Goal: Information Seeking & Learning: Learn about a topic

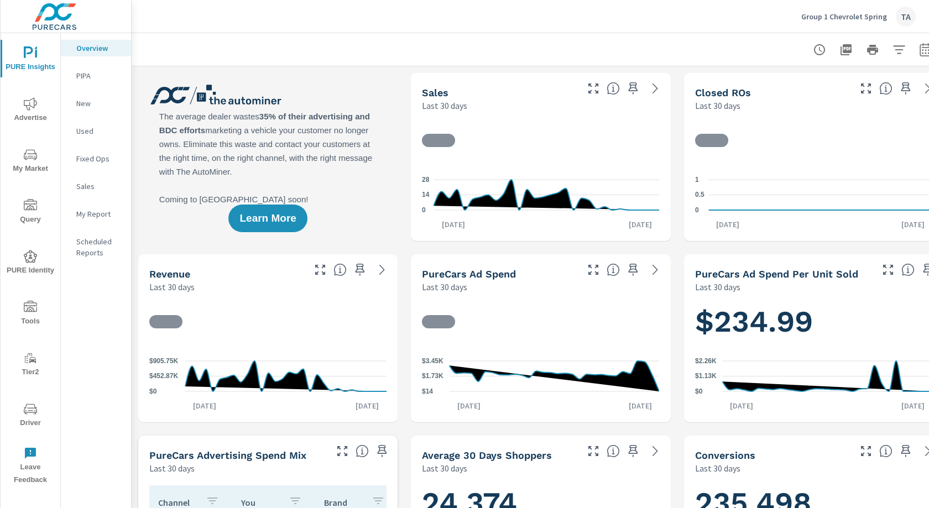
click at [925, 54] on icon "button" at bounding box center [926, 49] width 13 height 13
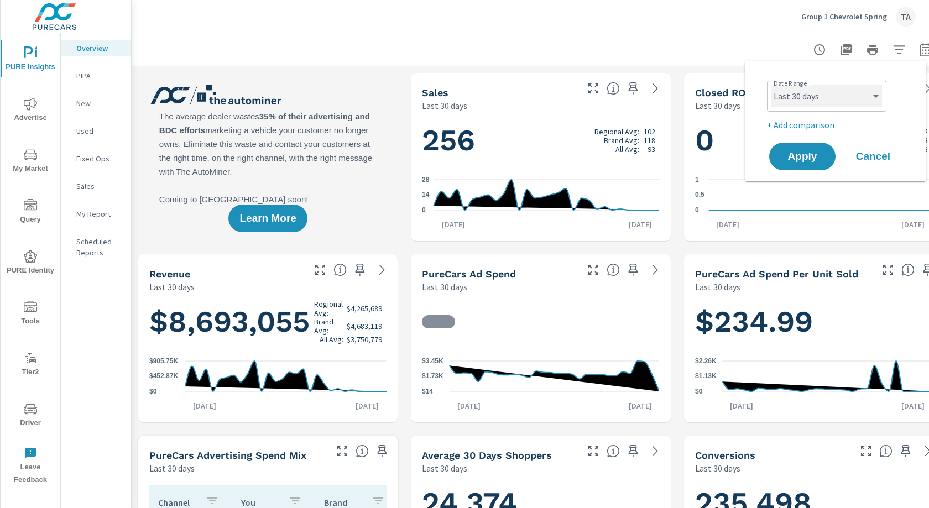
click at [821, 100] on select "Custom [DATE] Last week Last 7 days Last 14 days Last 30 days Last 45 days Last…" at bounding box center [827, 96] width 111 height 22
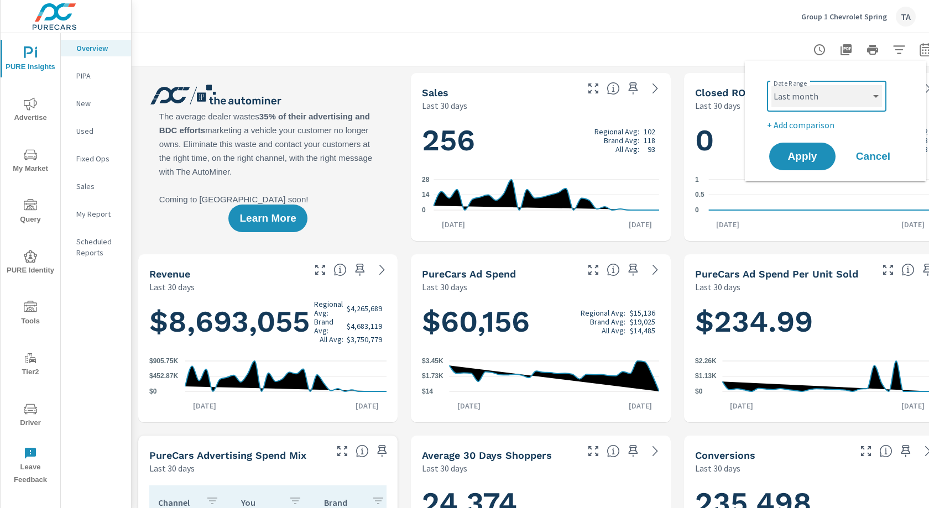
click at [772, 85] on select "Custom [DATE] Last week Last 7 days Last 14 days Last 30 days Last 45 days Last…" at bounding box center [827, 96] width 111 height 22
select select "Last month"
click at [792, 160] on span "Apply" at bounding box center [802, 157] width 45 height 11
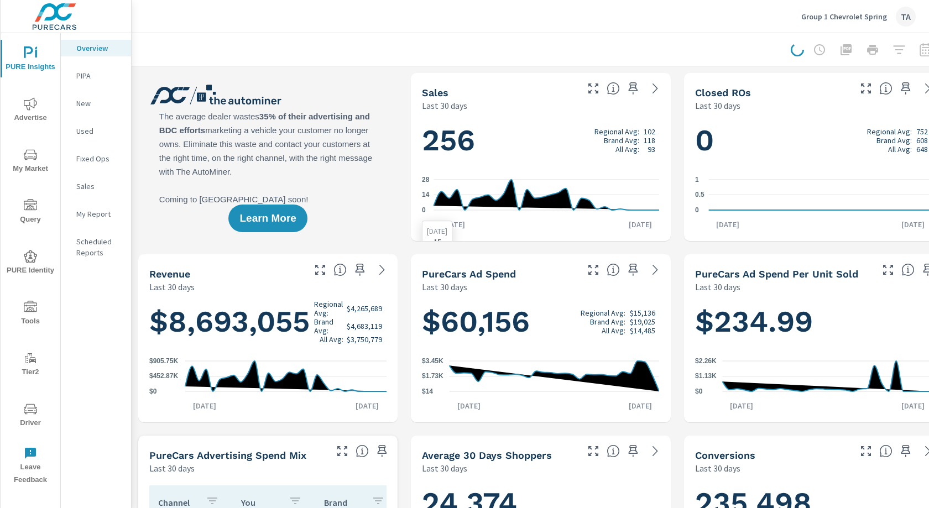
scroll to position [0, 20]
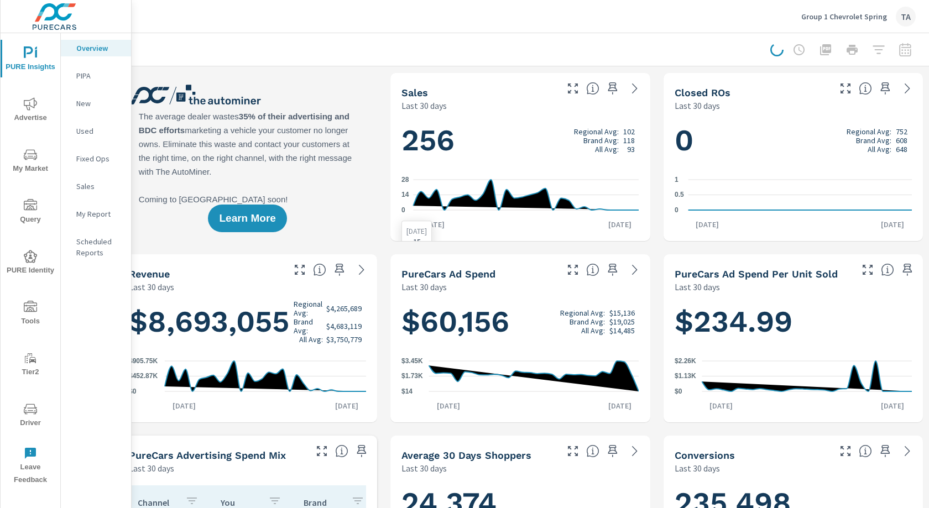
scroll to position [332, 0]
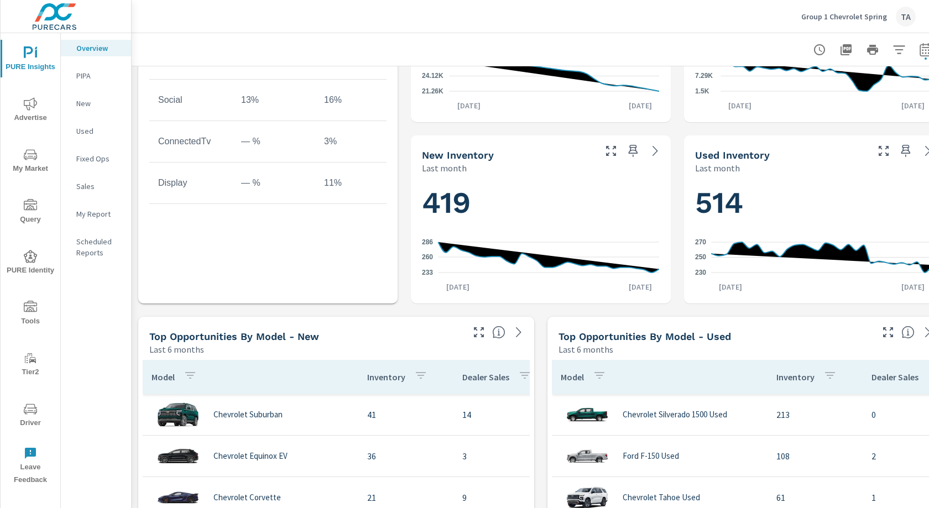
scroll to position [678, 0]
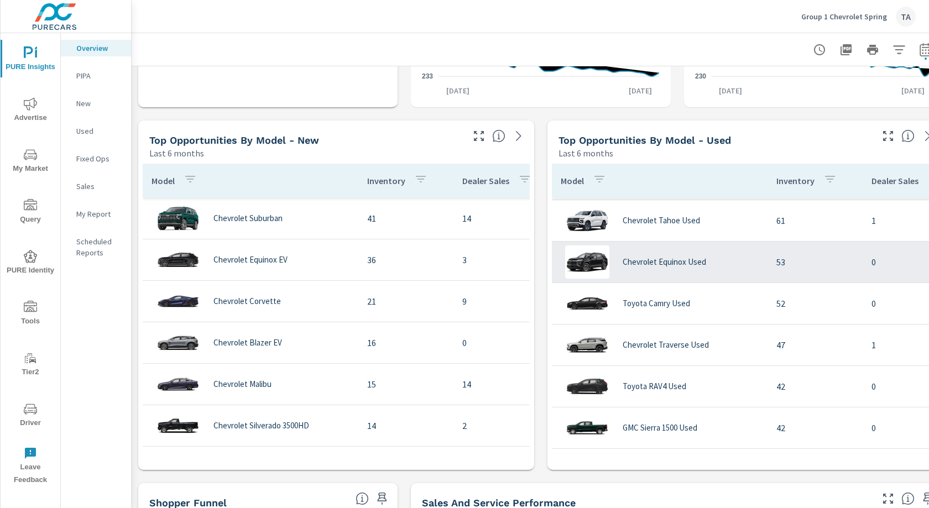
scroll to position [174, 0]
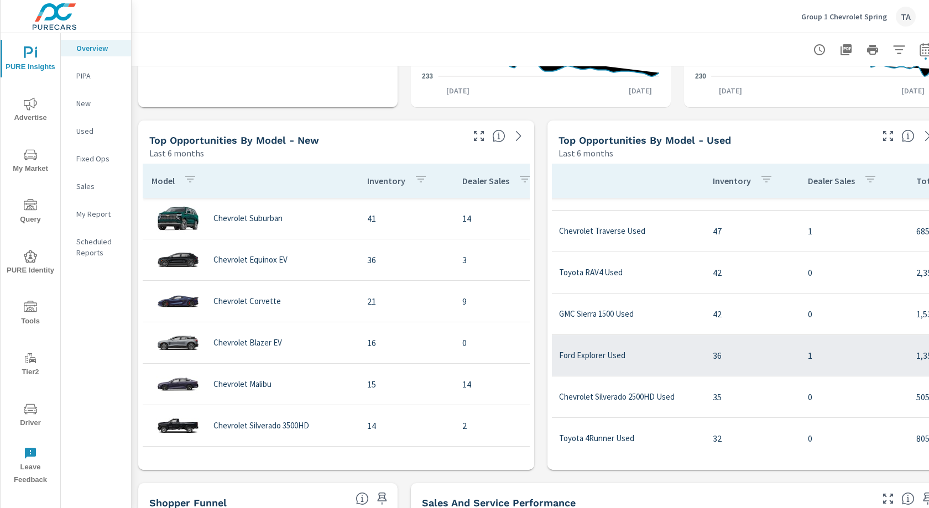
scroll to position [195, 0]
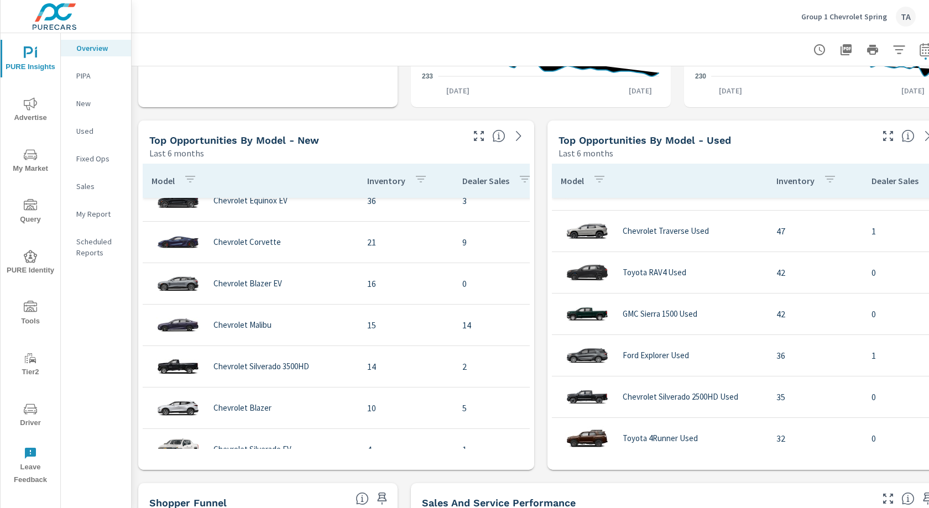
scroll to position [245, 0]
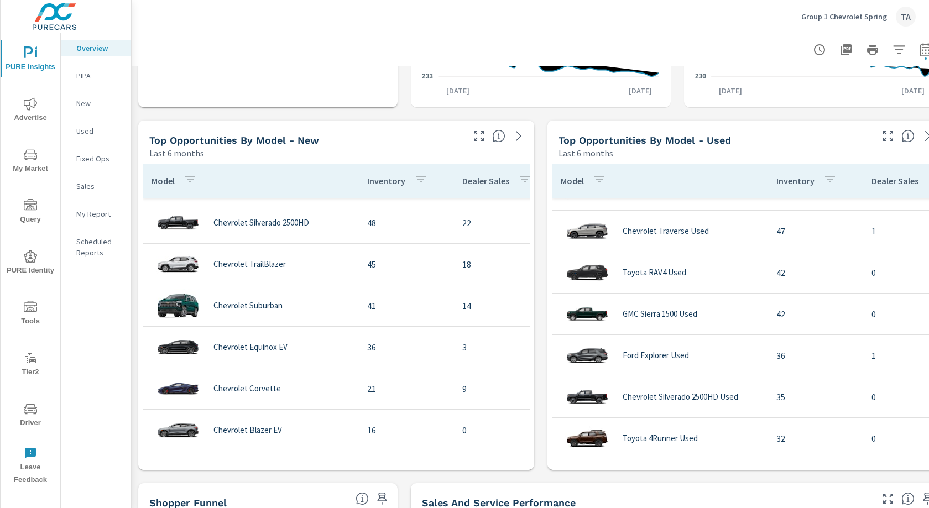
click at [484, 183] on p "Dealer Sales" at bounding box center [486, 180] width 47 height 11
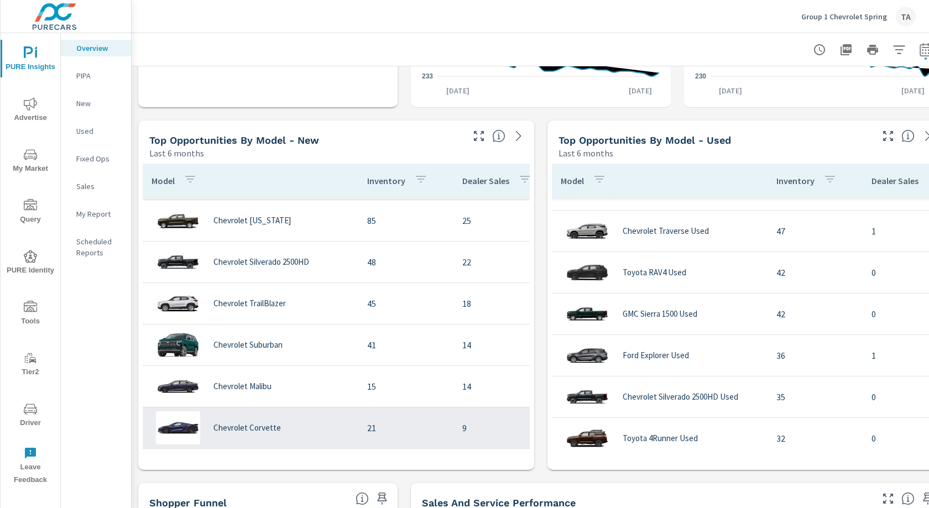
scroll to position [82, 0]
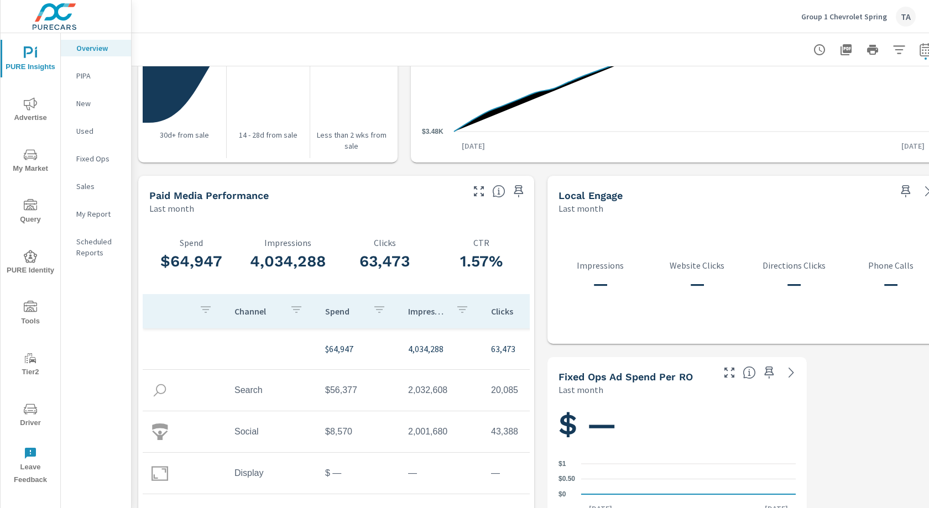
scroll to position [1358, 1]
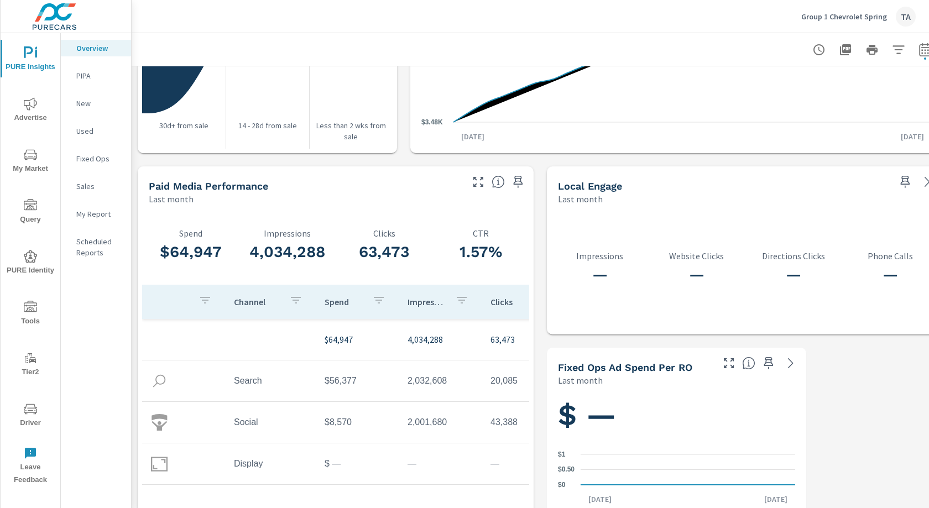
click at [32, 165] on span "My Market" at bounding box center [30, 161] width 53 height 27
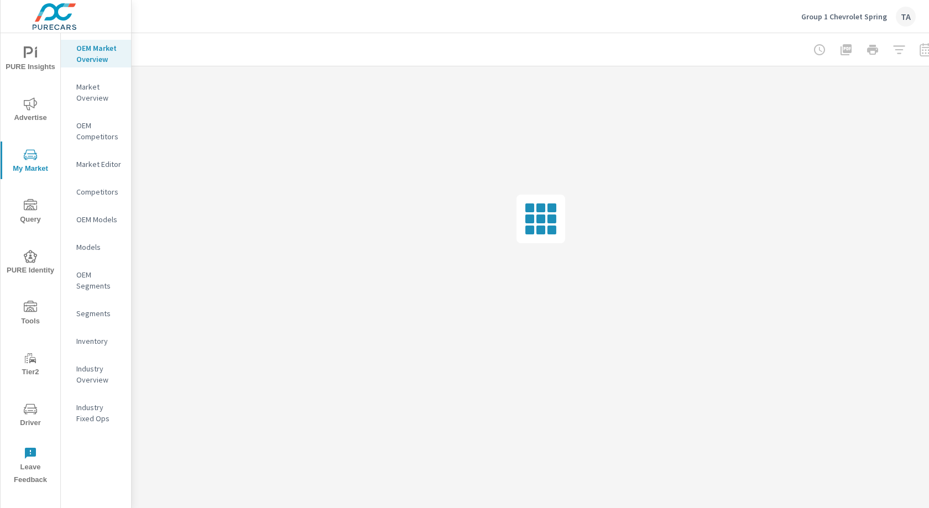
click at [100, 339] on p "Inventory" at bounding box center [99, 341] width 46 height 11
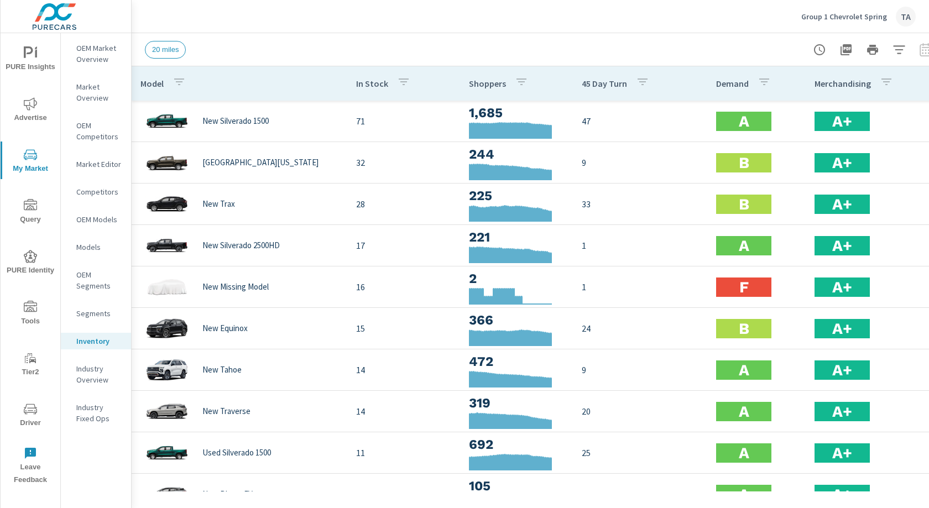
click at [738, 86] on p "Demand" at bounding box center [732, 83] width 33 height 11
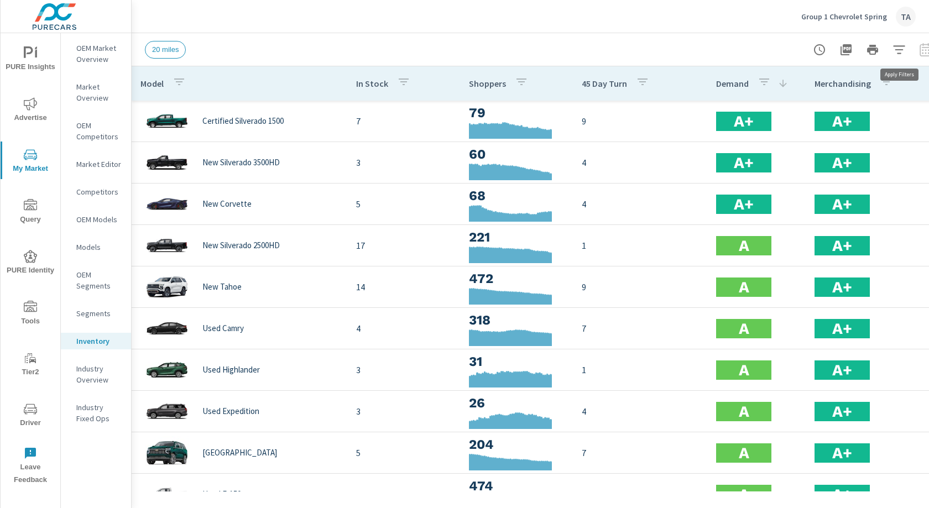
click at [898, 48] on icon "button" at bounding box center [899, 49] width 13 height 13
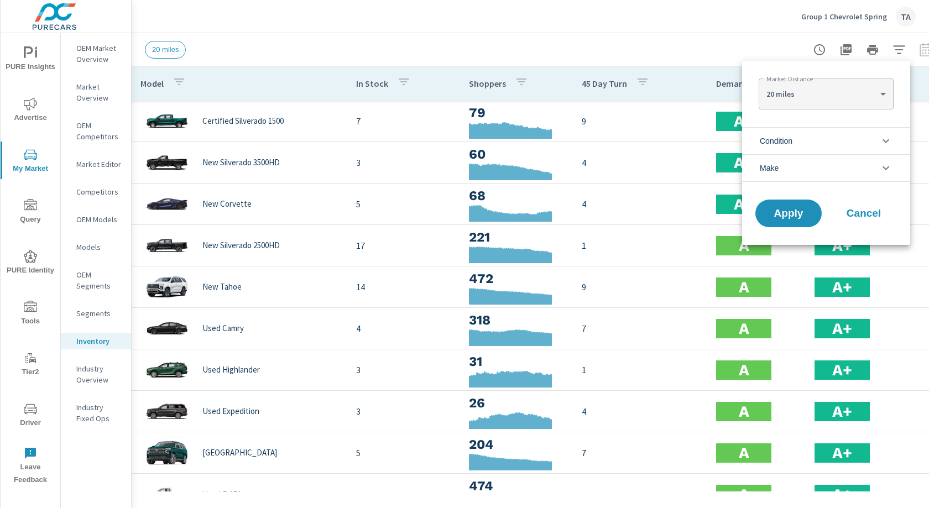
click at [792, 142] on span "Condition" at bounding box center [776, 141] width 33 height 27
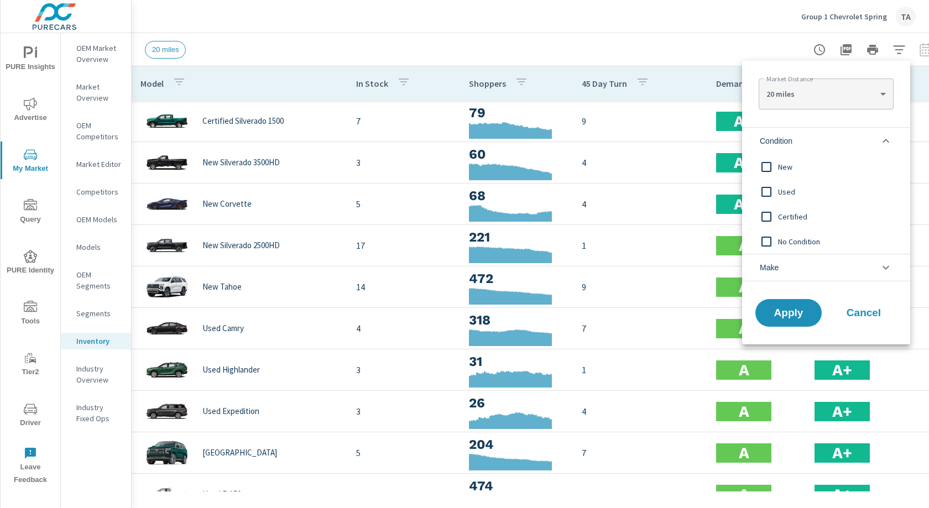
click at [765, 164] on input "filter options" at bounding box center [766, 166] width 23 height 23
click at [796, 313] on span "Apply" at bounding box center [788, 313] width 45 height 11
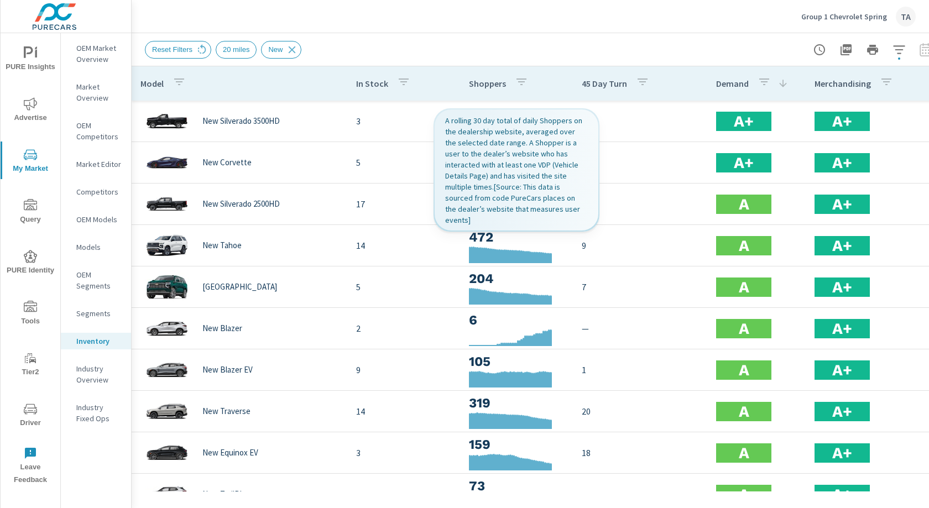
click at [483, 82] on p "Shoppers" at bounding box center [487, 83] width 37 height 11
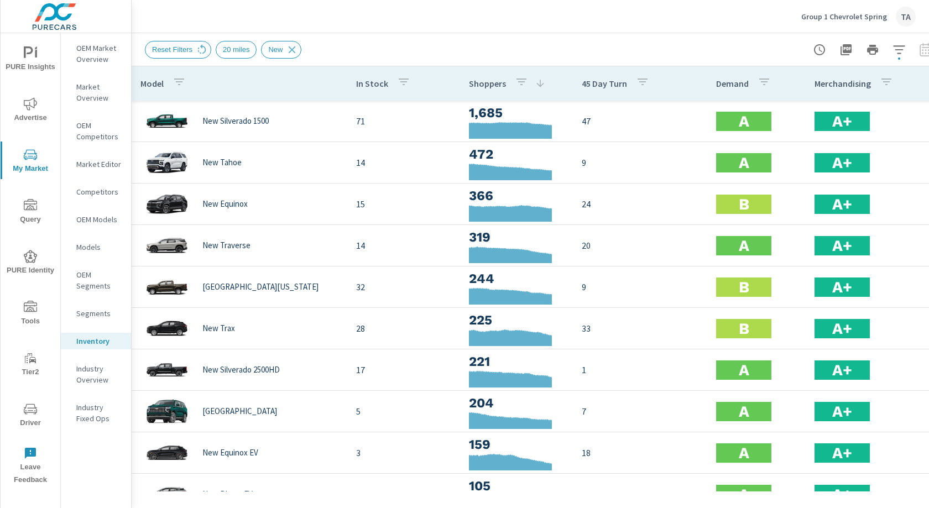
click at [43, 58] on span "PURE Insights" at bounding box center [30, 59] width 53 height 27
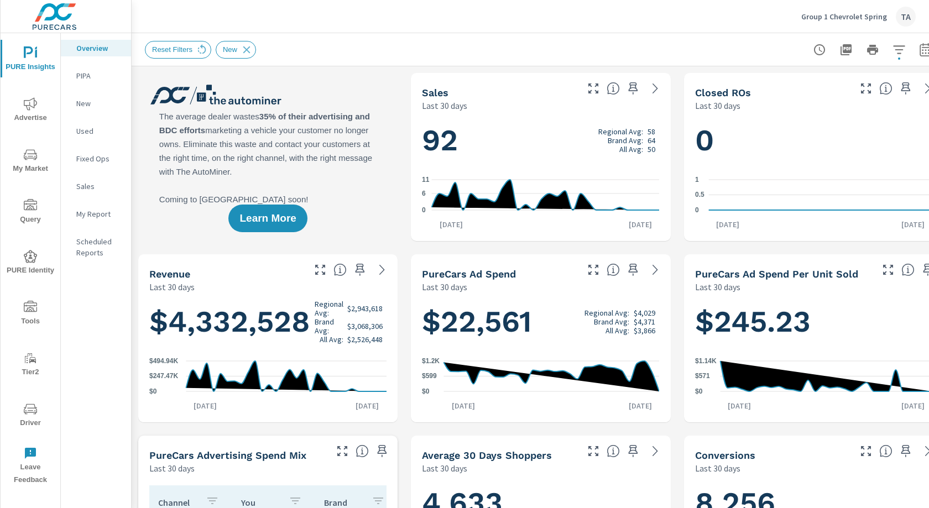
scroll to position [0, 20]
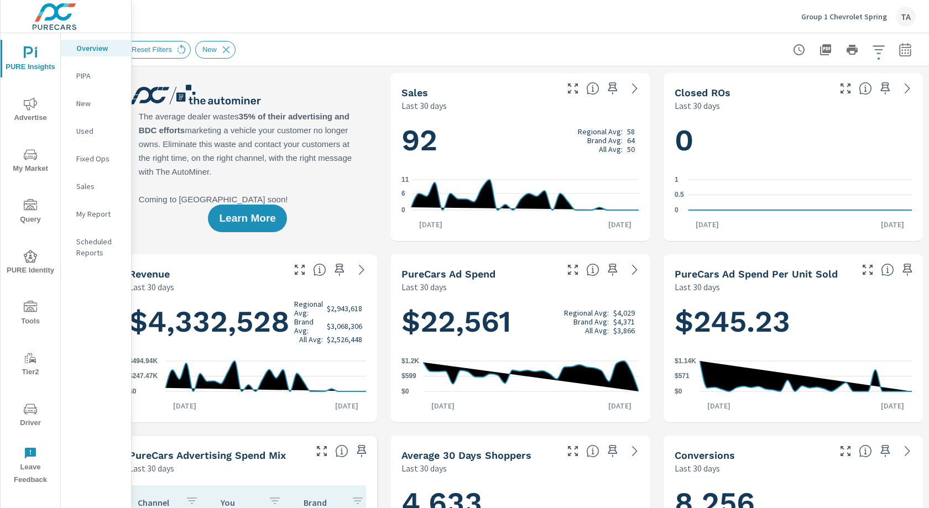
click at [907, 50] on icon "button" at bounding box center [905, 49] width 13 height 13
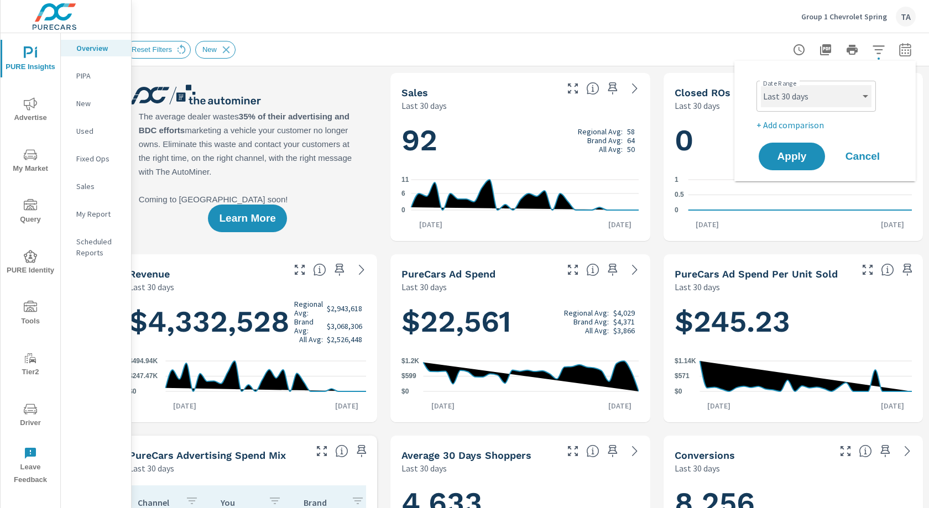
click at [800, 100] on select "Custom [DATE] Last week Last 7 days Last 14 days Last 30 days Last 45 days Last…" at bounding box center [816, 96] width 111 height 22
click at [761, 85] on select "Custom [DATE] Last week Last 7 days Last 14 days Last 30 days Last 45 days Last…" at bounding box center [816, 96] width 111 height 22
select select "Last month"
click at [790, 163] on button "Apply" at bounding box center [792, 156] width 69 height 29
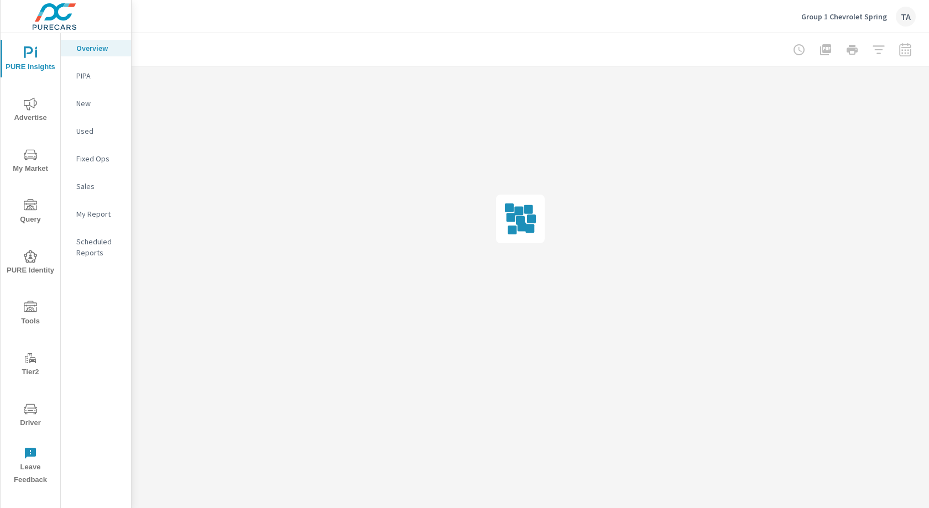
scroll to position [0, 20]
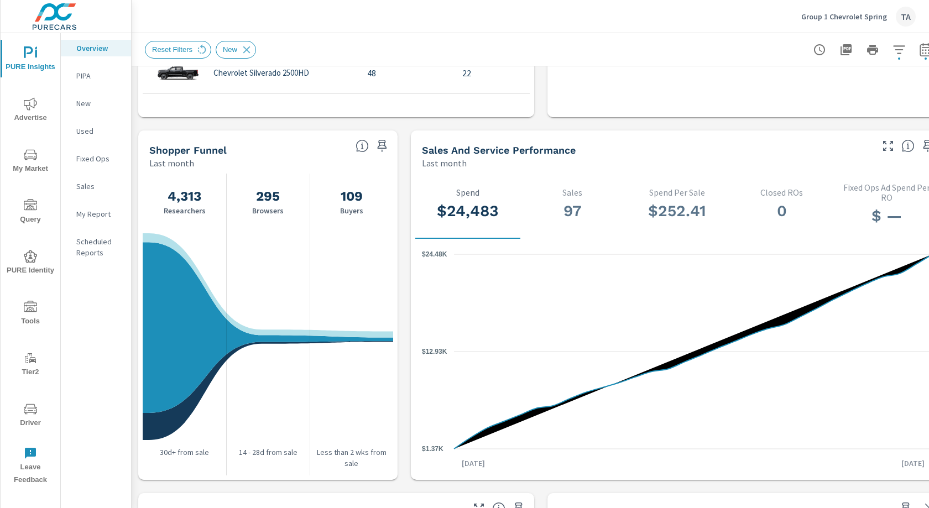
scroll to position [1060, 0]
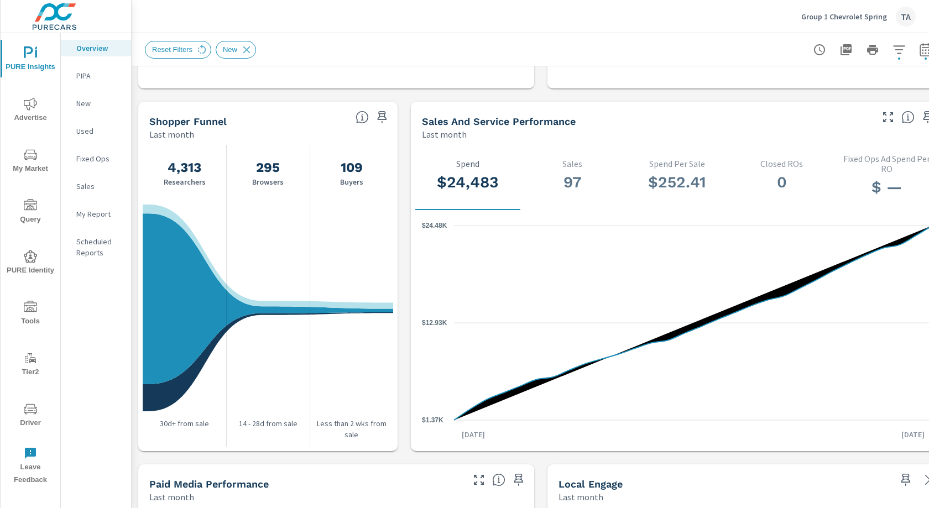
click at [27, 101] on icon "nav menu" at bounding box center [30, 103] width 13 height 13
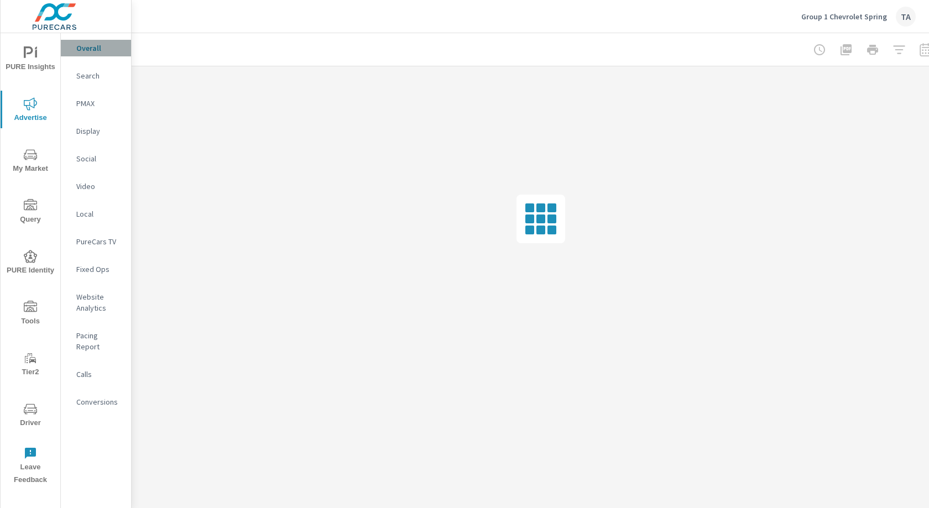
click at [96, 49] on p "Overall" at bounding box center [99, 48] width 46 height 11
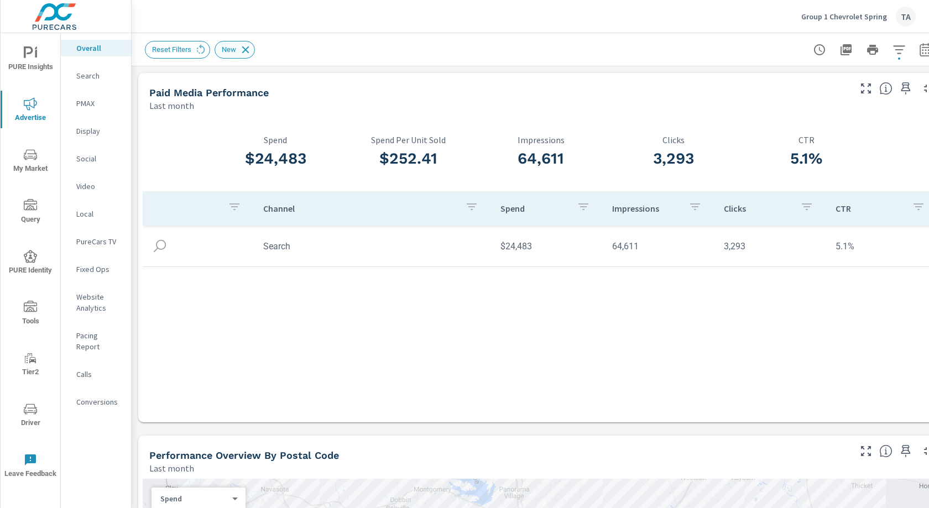
click at [248, 49] on icon at bounding box center [245, 49] width 7 height 7
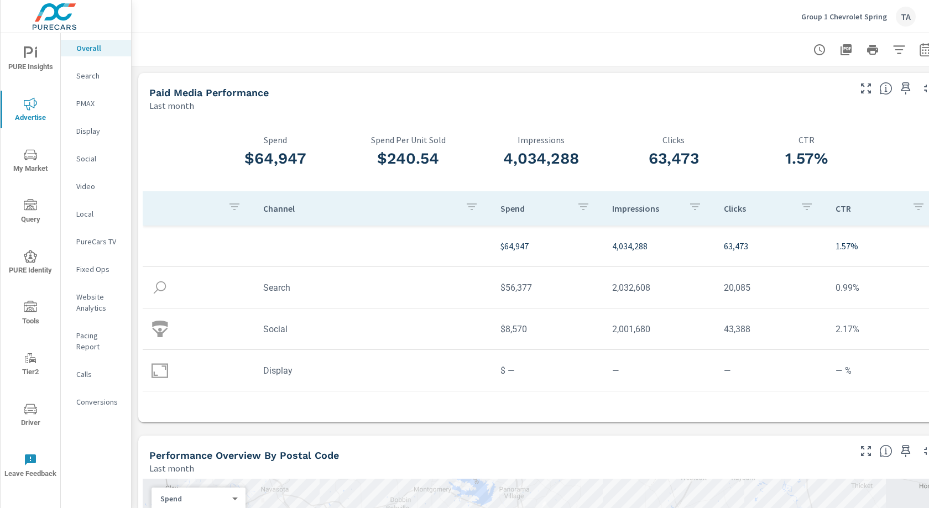
scroll to position [48, 0]
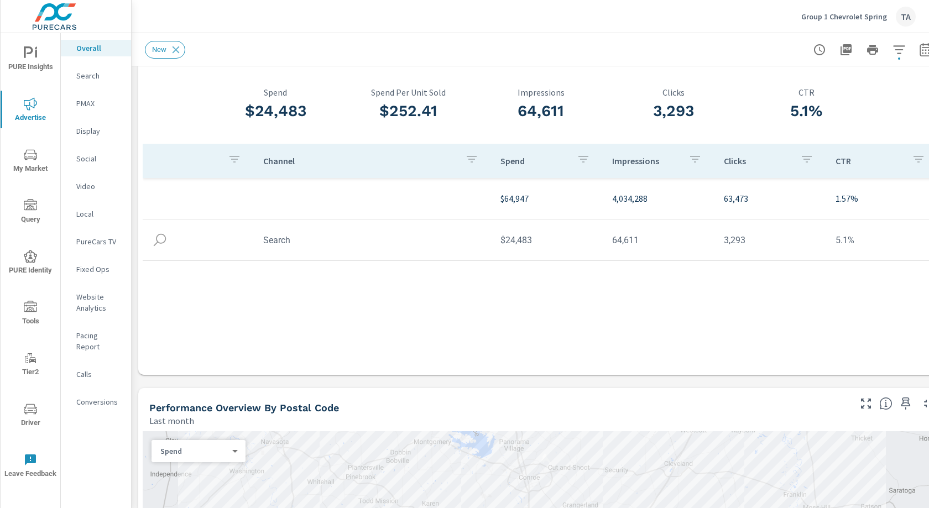
click at [25, 269] on span "PURE Identity" at bounding box center [30, 263] width 53 height 27
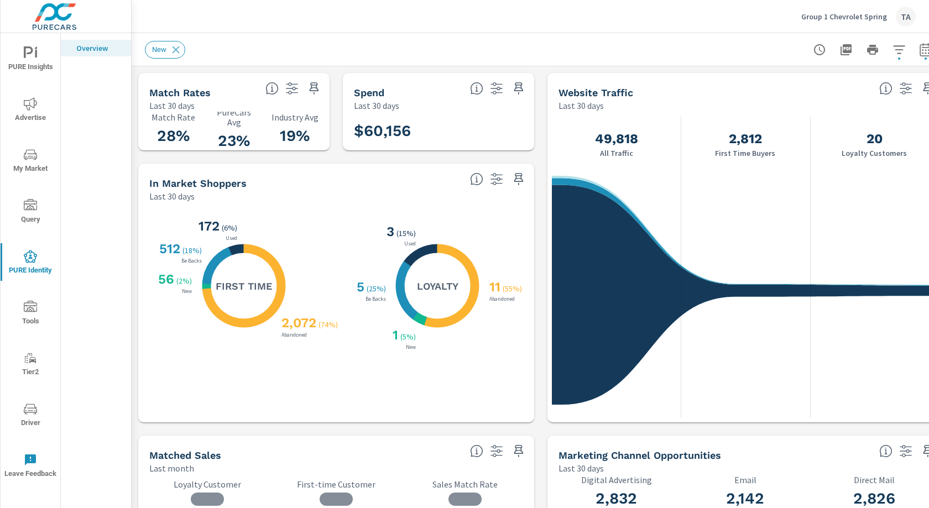
scroll to position [0, 20]
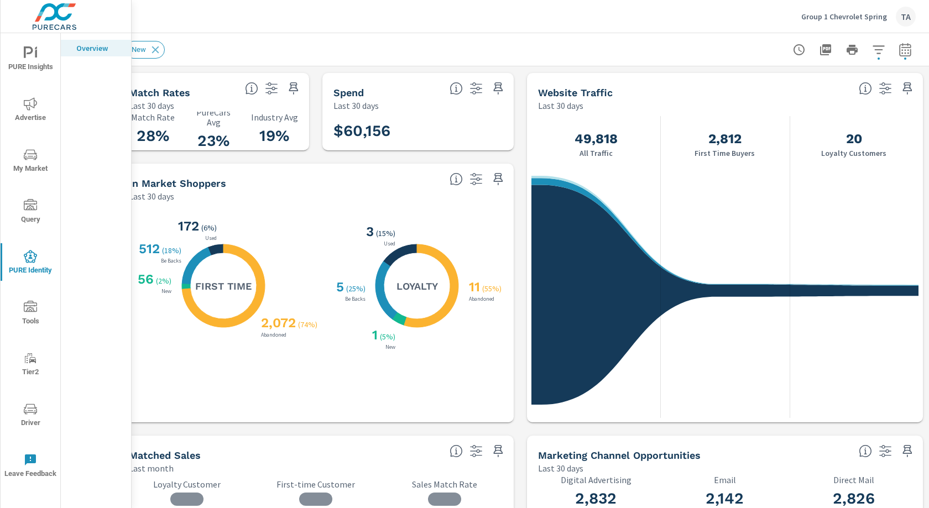
click at [880, 48] on icon "button" at bounding box center [878, 49] width 13 height 13
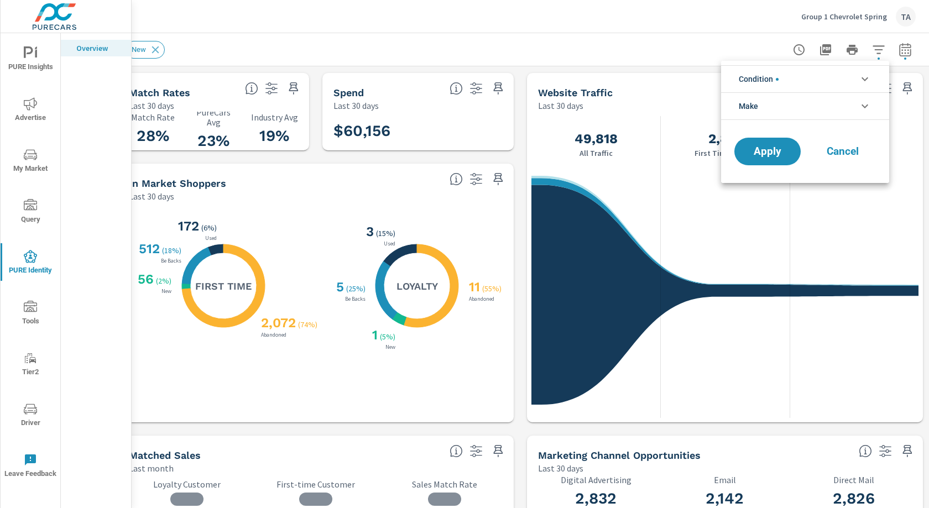
click at [905, 49] on div at bounding box center [464, 254] width 929 height 508
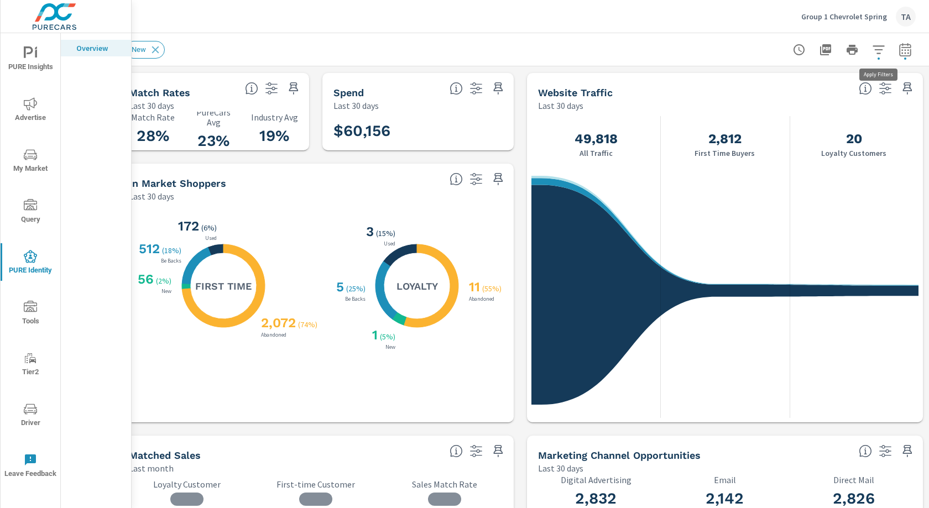
click at [878, 49] on icon "button" at bounding box center [878, 49] width 13 height 13
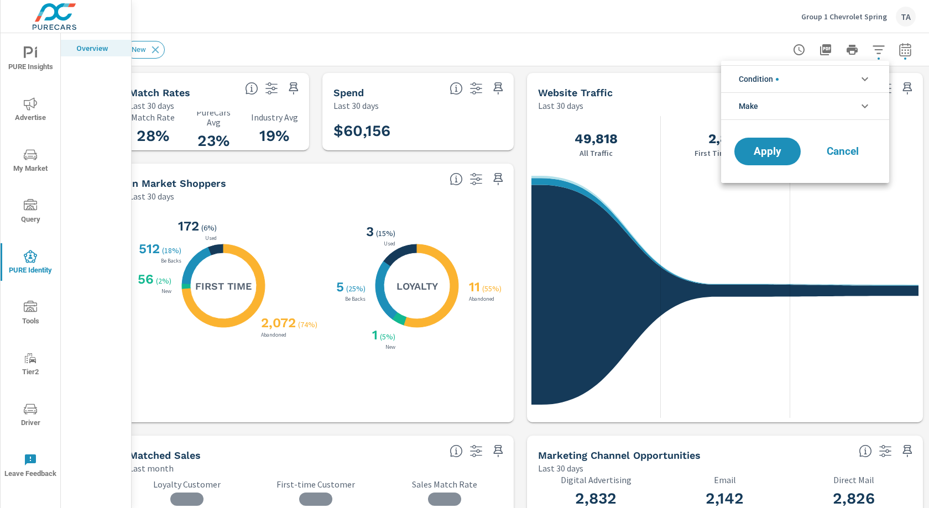
click at [833, 80] on li "Condition" at bounding box center [805, 78] width 168 height 27
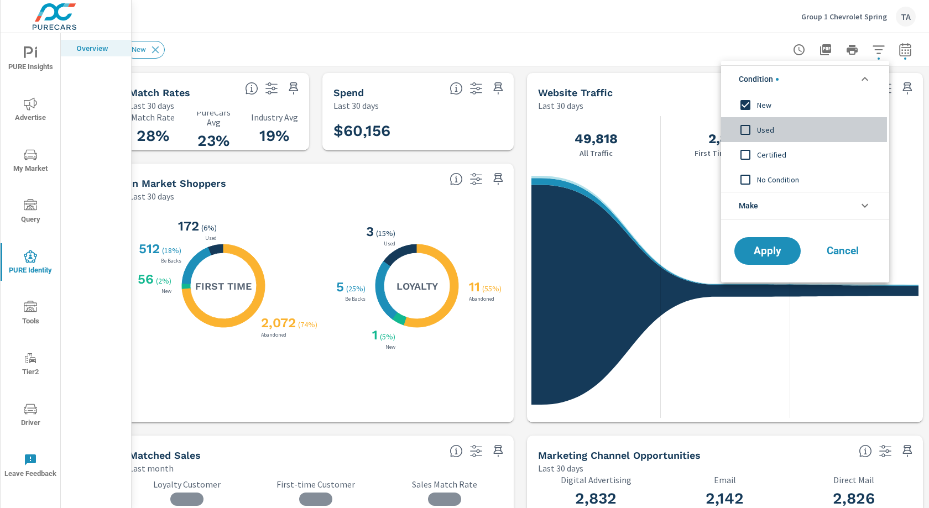
click at [749, 126] on input "filter options" at bounding box center [745, 129] width 23 height 23
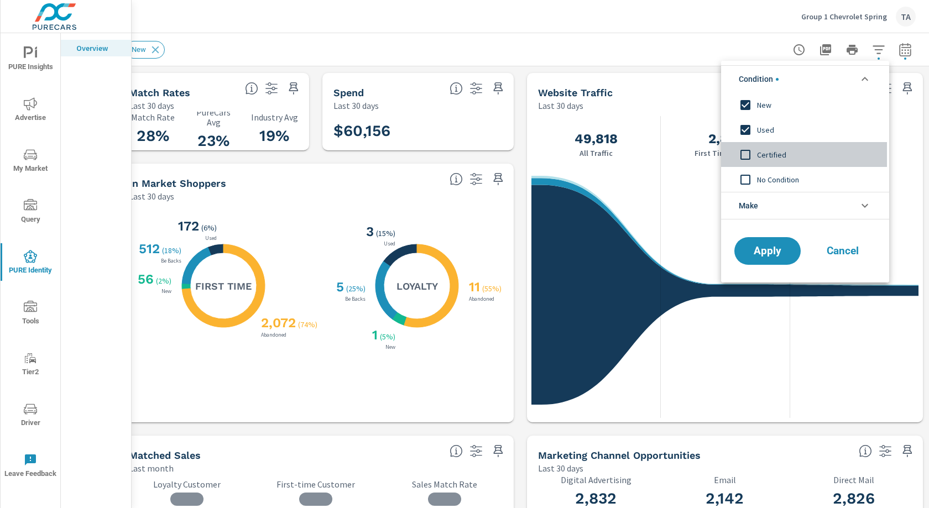
click at [745, 150] on input "filter options" at bounding box center [745, 154] width 23 height 23
click at [746, 176] on input "filter options" at bounding box center [745, 179] width 23 height 23
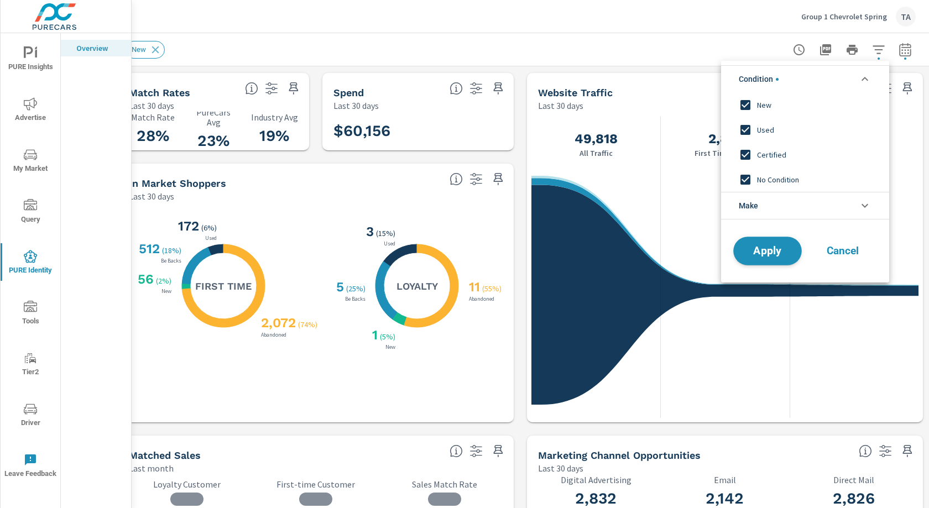
click at [767, 248] on span "Apply" at bounding box center [767, 251] width 45 height 11
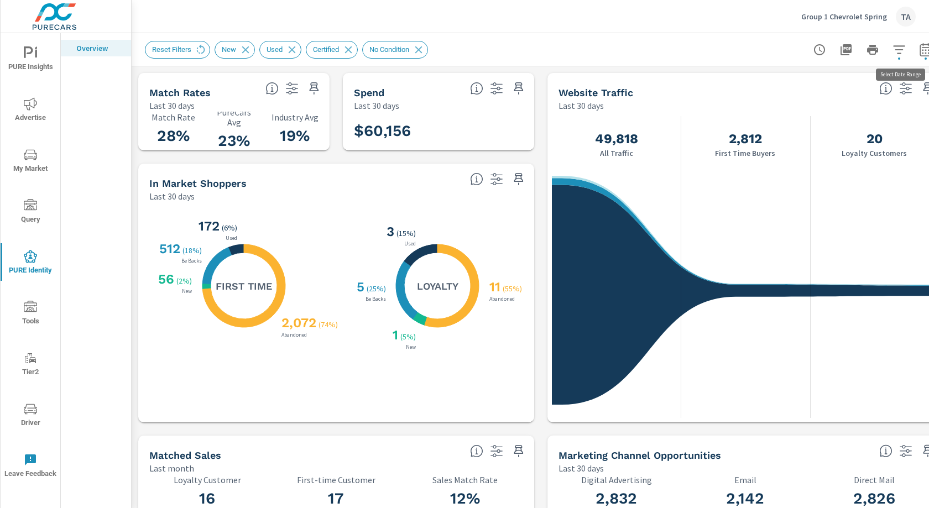
scroll to position [0, 20]
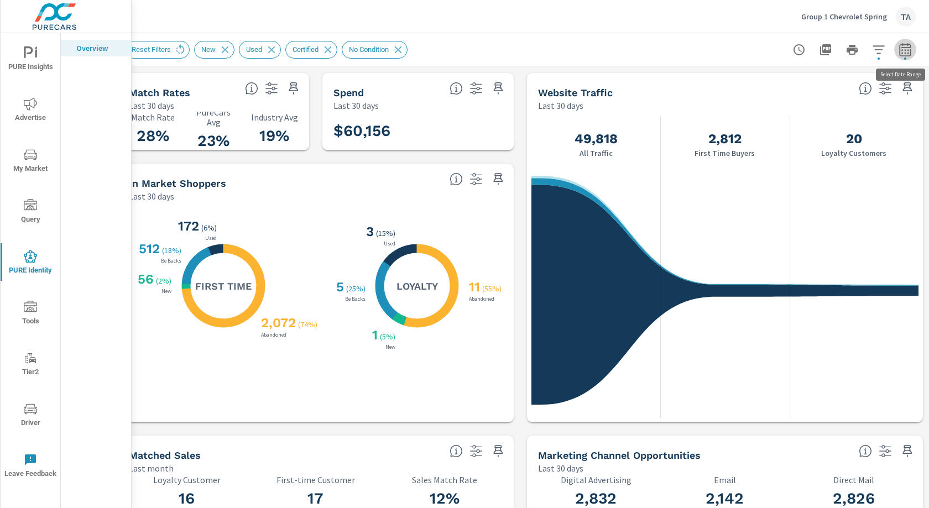
click at [912, 51] on button "button" at bounding box center [906, 50] width 22 height 22
select select "Last month"
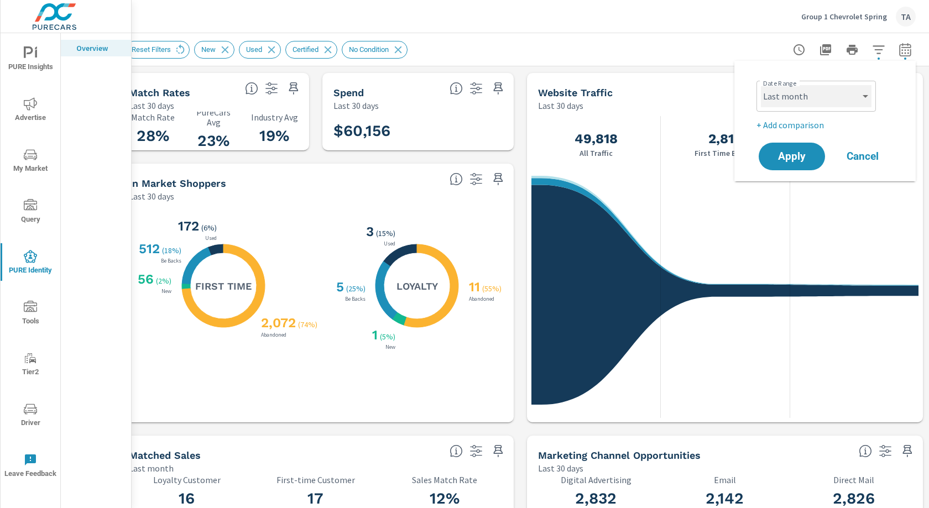
click at [809, 103] on select "Custom [DATE] Last week Last 7 days Last 14 days Last 30 days Last 45 days Last…" at bounding box center [816, 96] width 111 height 22
click at [761, 85] on select "Custom [DATE] Last week Last 7 days Last 14 days Last 30 days Last 45 days Last…" at bounding box center [816, 96] width 111 height 22
click at [805, 159] on span "Apply" at bounding box center [792, 157] width 45 height 11
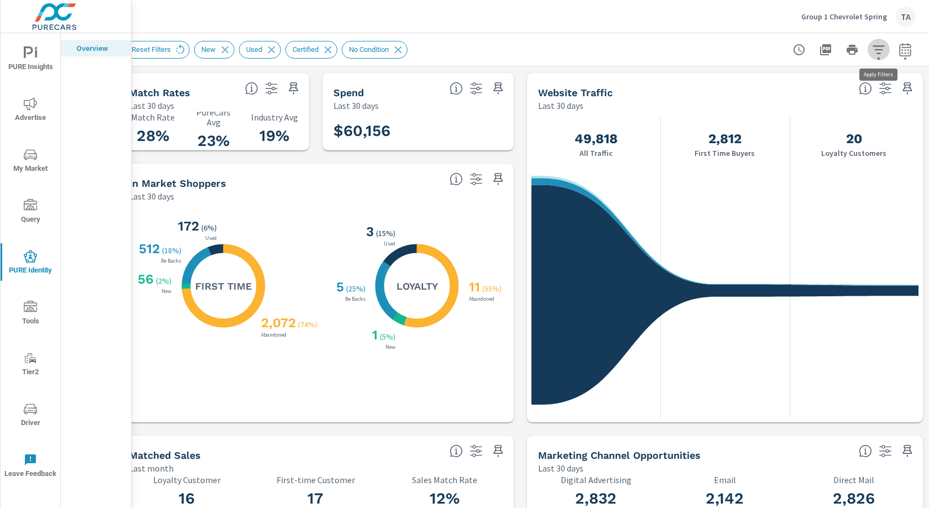
click at [881, 58] on button "button" at bounding box center [879, 50] width 22 height 22
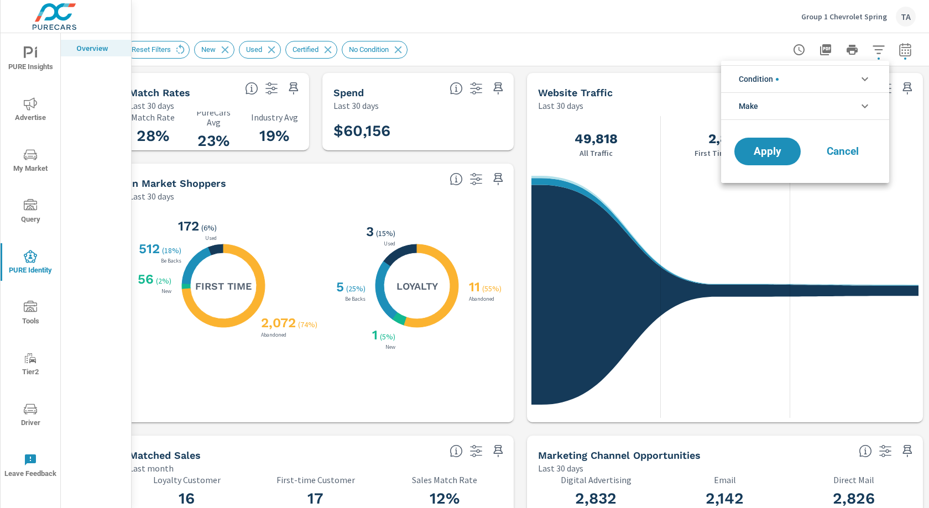
scroll to position [75, 0]
click at [795, 105] on li "Make" at bounding box center [805, 106] width 168 height 28
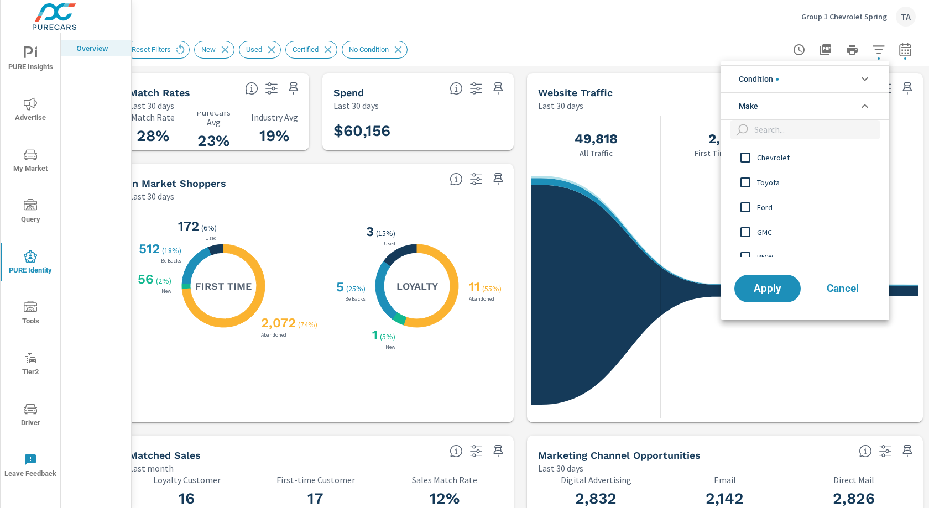
click at [794, 86] on li "Condition" at bounding box center [805, 78] width 168 height 27
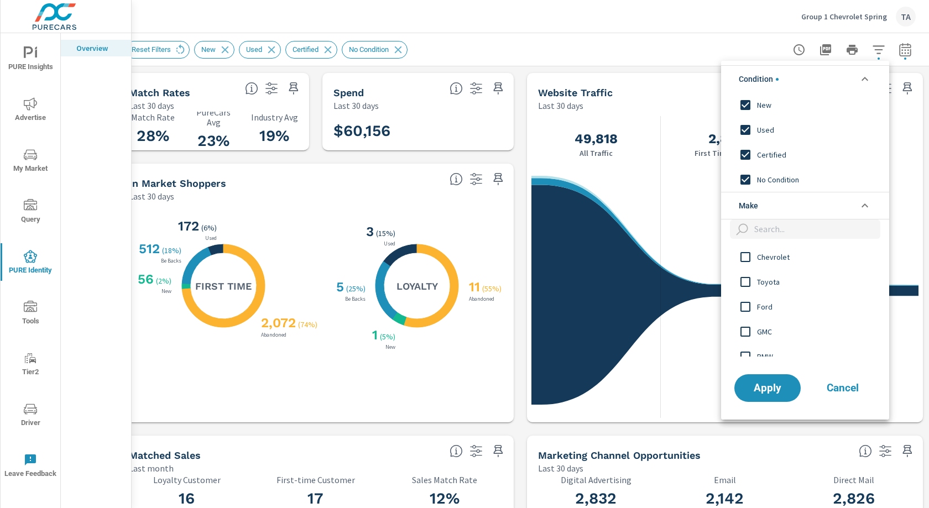
scroll to position [0, 0]
click at [742, 263] on input "filter options" at bounding box center [745, 257] width 23 height 23
click at [744, 281] on input "filter options" at bounding box center [745, 282] width 23 height 23
click at [744, 310] on input "filter options" at bounding box center [745, 306] width 23 height 23
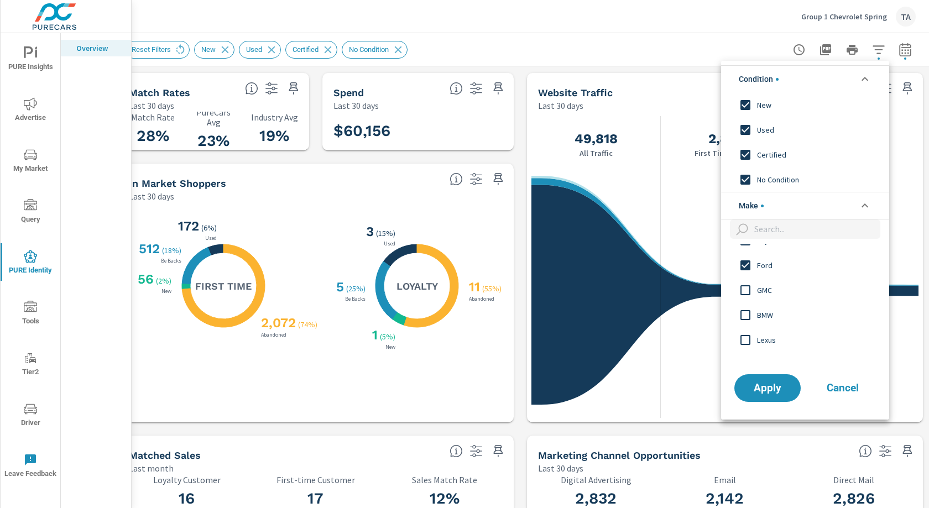
click at [747, 281] on input "filter options" at bounding box center [745, 290] width 23 height 23
click at [745, 318] on input "filter options" at bounding box center [745, 315] width 23 height 23
click at [745, 337] on input "filter options" at bounding box center [745, 340] width 23 height 23
click at [747, 272] on input "filter options" at bounding box center [745, 275] width 23 height 23
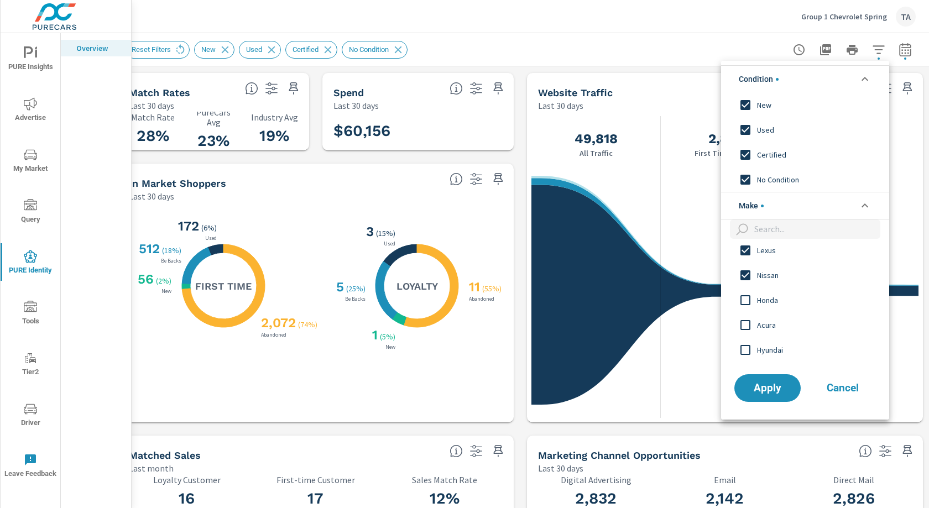
click at [746, 299] on input "filter options" at bounding box center [745, 300] width 23 height 23
click at [747, 326] on input "filter options" at bounding box center [745, 325] width 23 height 23
click at [745, 347] on input "filter options" at bounding box center [745, 350] width 23 height 23
click at [746, 265] on input "filter options" at bounding box center [745, 271] width 23 height 23
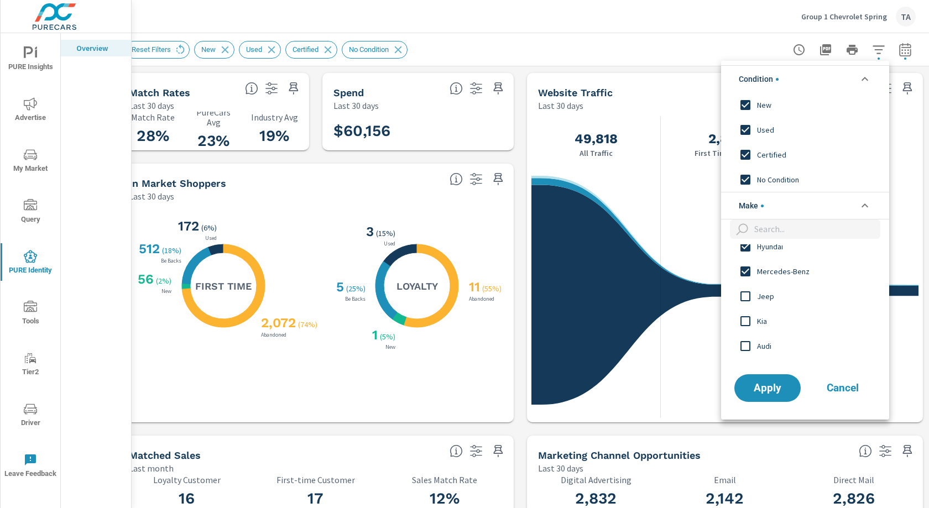
click at [746, 296] on input "filter options" at bounding box center [745, 296] width 23 height 23
click at [746, 314] on input "filter options" at bounding box center [745, 321] width 23 height 23
click at [747, 345] on input "filter options" at bounding box center [745, 346] width 23 height 23
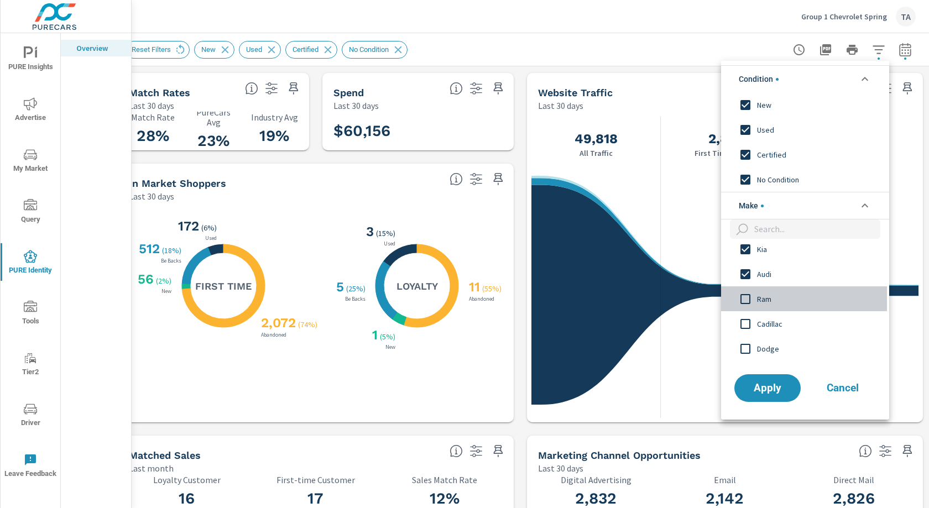
click at [747, 298] on input "filter options" at bounding box center [745, 299] width 23 height 23
click at [746, 317] on input "filter options" at bounding box center [745, 324] width 23 height 23
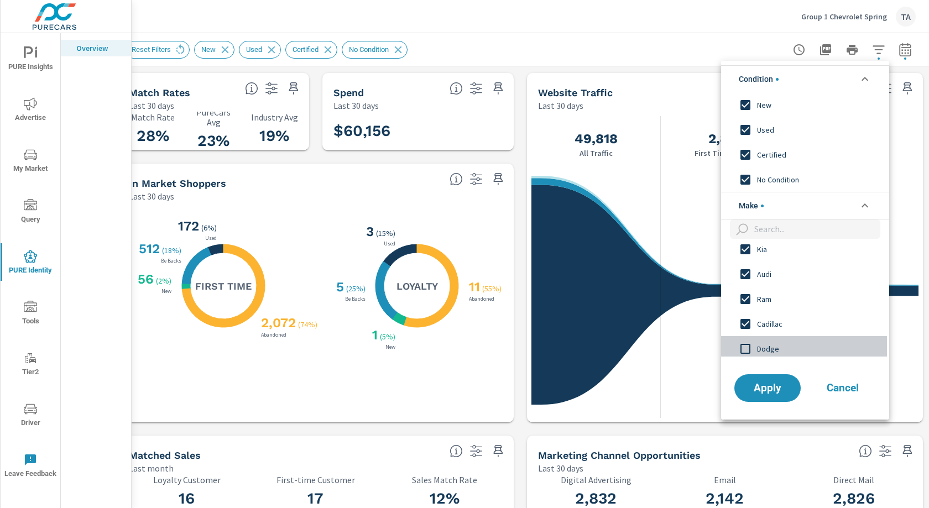
click at [747, 346] on input "filter options" at bounding box center [745, 348] width 23 height 23
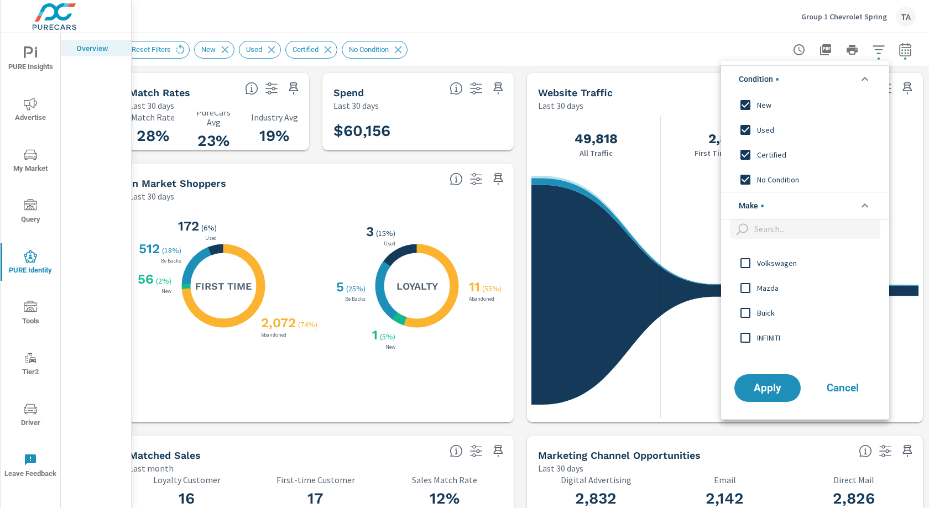
scroll to position [423, 0]
click at [745, 260] on input "filter options" at bounding box center [745, 257] width 23 height 23
click at [746, 285] on input "filter options" at bounding box center [745, 282] width 23 height 23
click at [746, 306] on input "filter options" at bounding box center [745, 307] width 23 height 23
click at [746, 330] on input "filter options" at bounding box center [745, 332] width 23 height 23
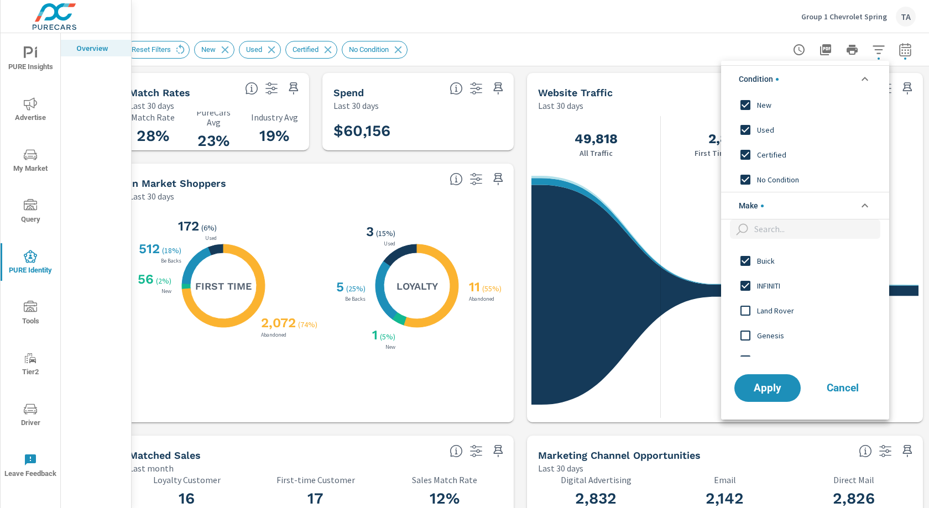
scroll to position [472, 0]
click at [745, 310] on input "filter options" at bounding box center [745, 308] width 23 height 23
click at [744, 337] on input "filter options" at bounding box center [745, 332] width 23 height 23
click at [749, 294] on input "filter options" at bounding box center [745, 295] width 23 height 23
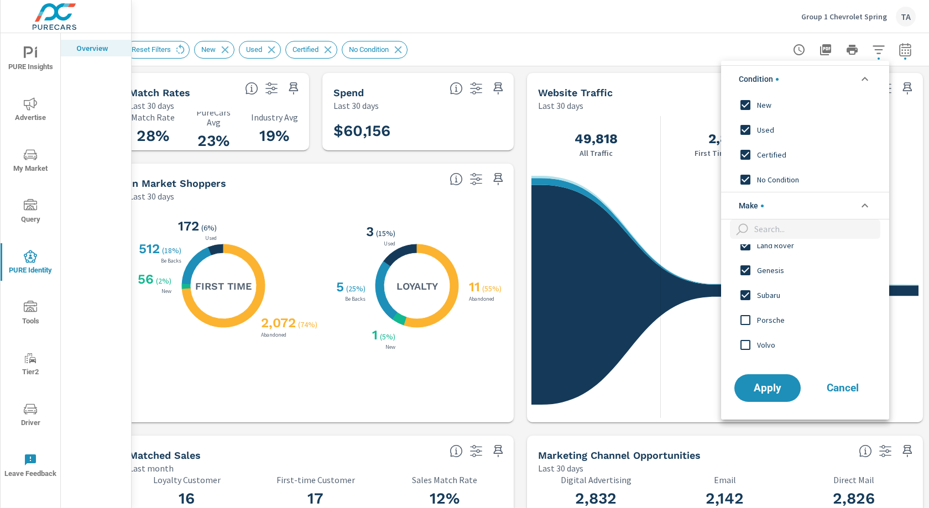
click at [749, 318] on input "filter options" at bounding box center [745, 320] width 23 height 23
click at [746, 298] on input "filter options" at bounding box center [745, 293] width 23 height 23
click at [745, 312] on input "filter options" at bounding box center [745, 318] width 23 height 23
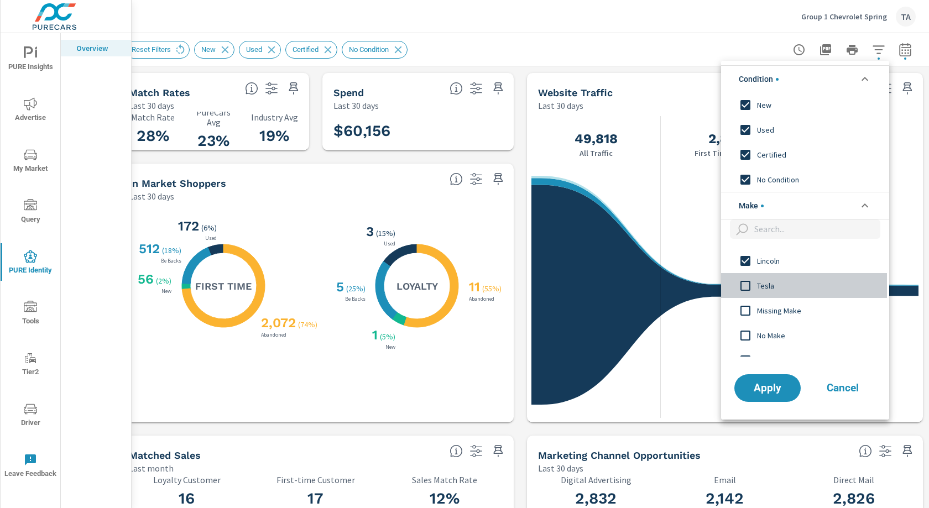
click at [747, 285] on input "filter options" at bounding box center [745, 285] width 23 height 23
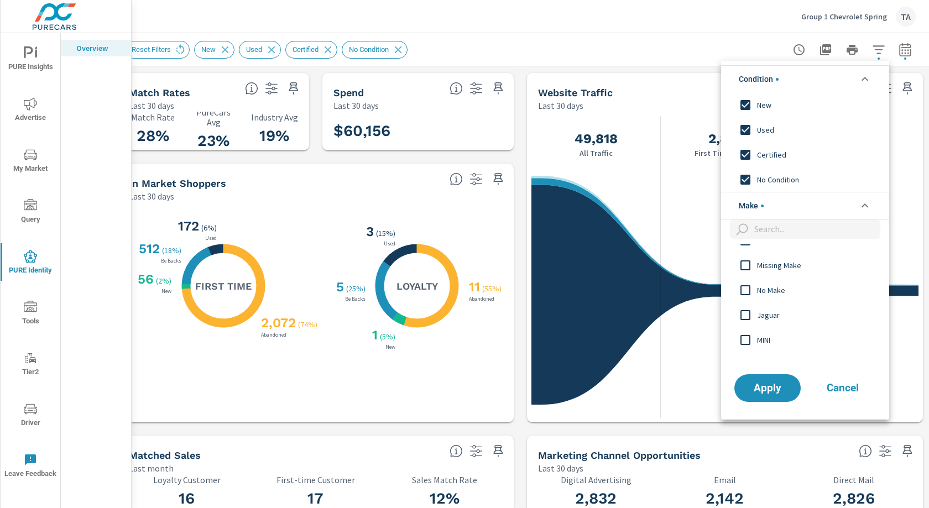
scroll to position [705, 0]
click at [747, 299] on input "filter options" at bounding box center [745, 298] width 23 height 23
click at [746, 320] on input "filter options" at bounding box center [745, 323] width 23 height 23
click at [747, 293] on input "filter options" at bounding box center [745, 295] width 23 height 23
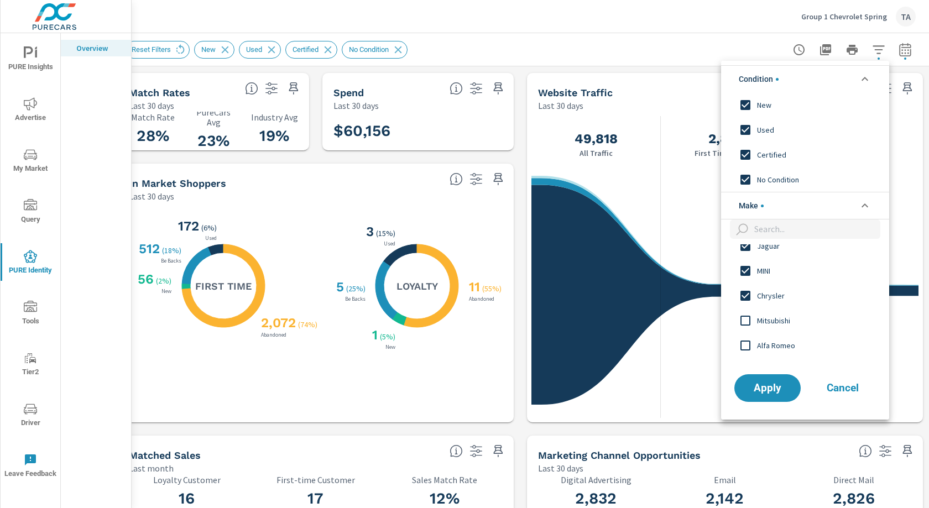
click at [747, 314] on input "filter options" at bounding box center [745, 320] width 23 height 23
click at [747, 282] on input "filter options" at bounding box center [745, 281] width 23 height 23
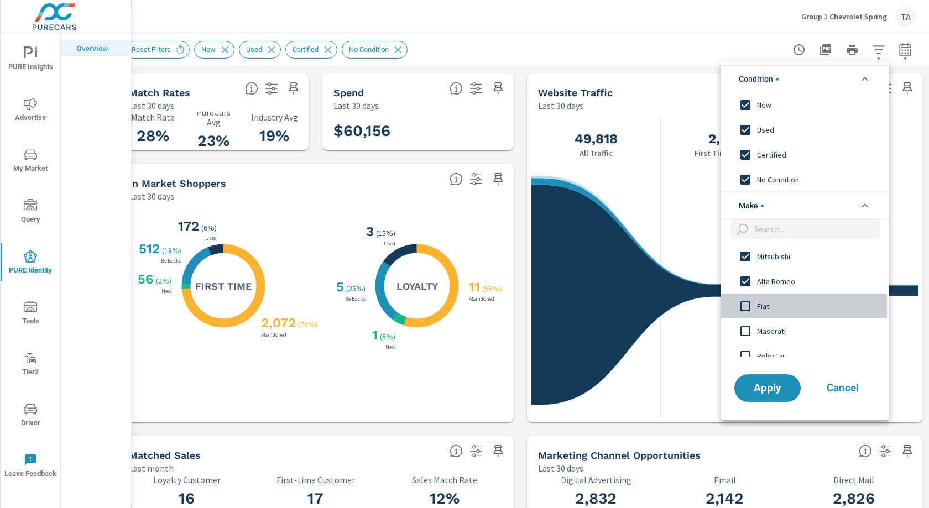
click at [746, 302] on input "filter options" at bounding box center [745, 306] width 23 height 23
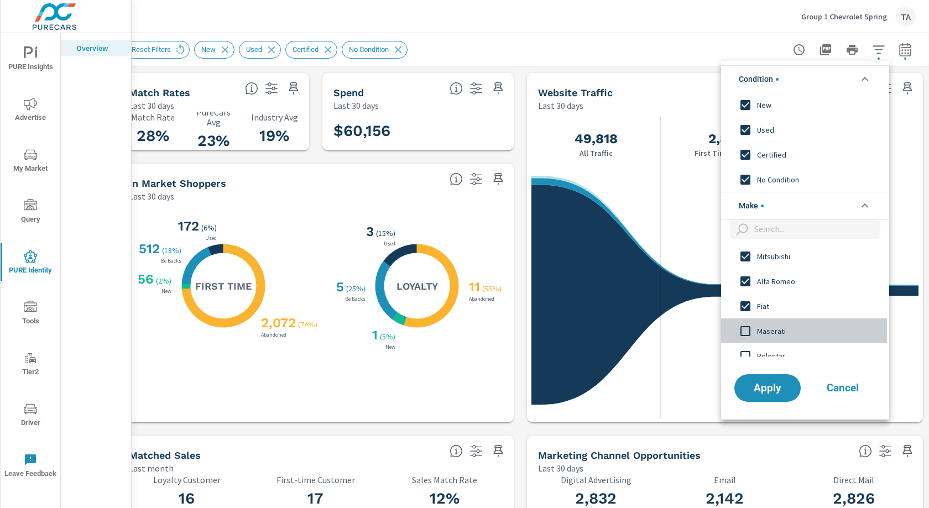
click at [747, 327] on input "filter options" at bounding box center [745, 331] width 23 height 23
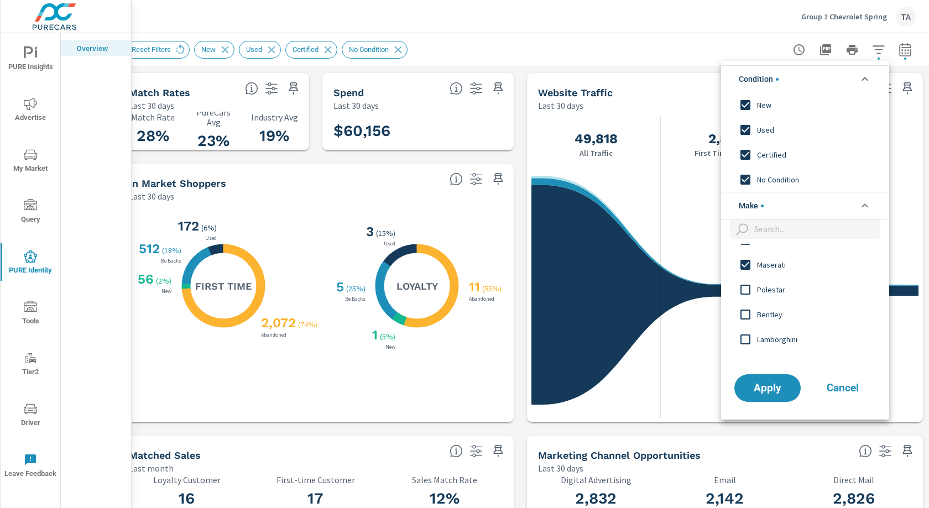
scroll to position [895, 0]
click at [744, 309] on input "filter options" at bounding box center [745, 308] width 23 height 23
click at [744, 337] on input "filter options" at bounding box center [745, 333] width 23 height 23
click at [770, 384] on span "Apply" at bounding box center [767, 388] width 45 height 11
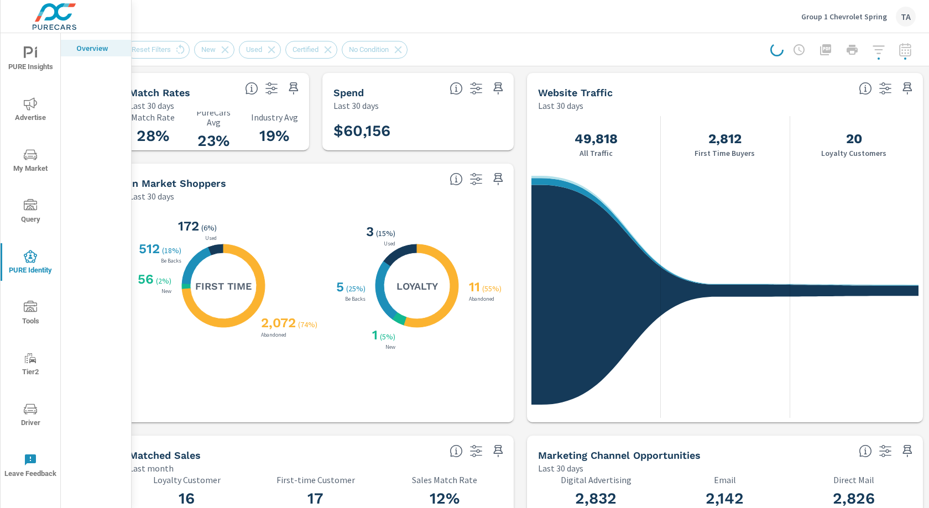
scroll to position [0, 0]
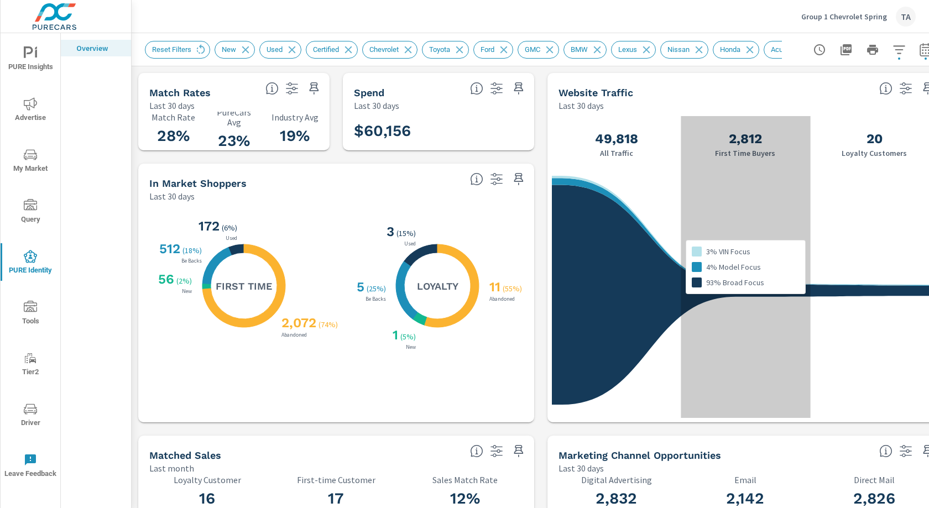
scroll to position [0, 20]
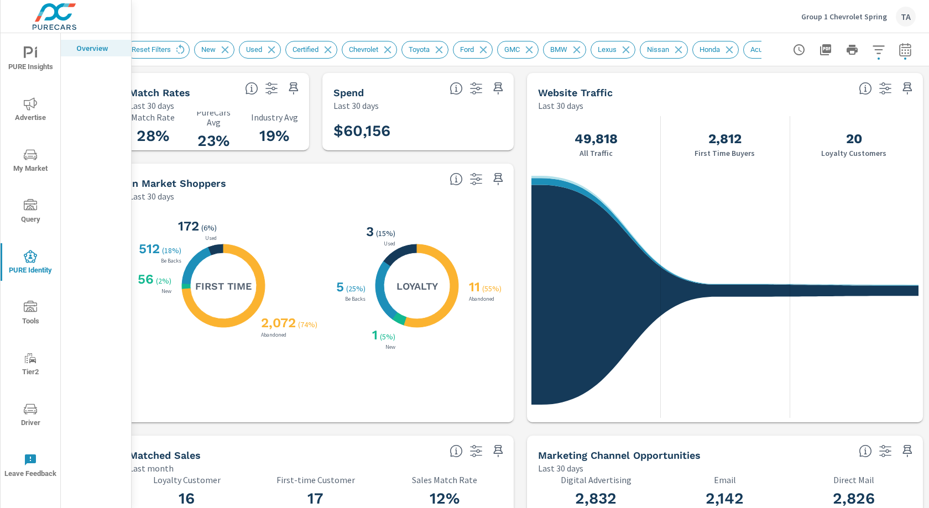
click at [28, 112] on span "Advertise" at bounding box center [30, 110] width 53 height 27
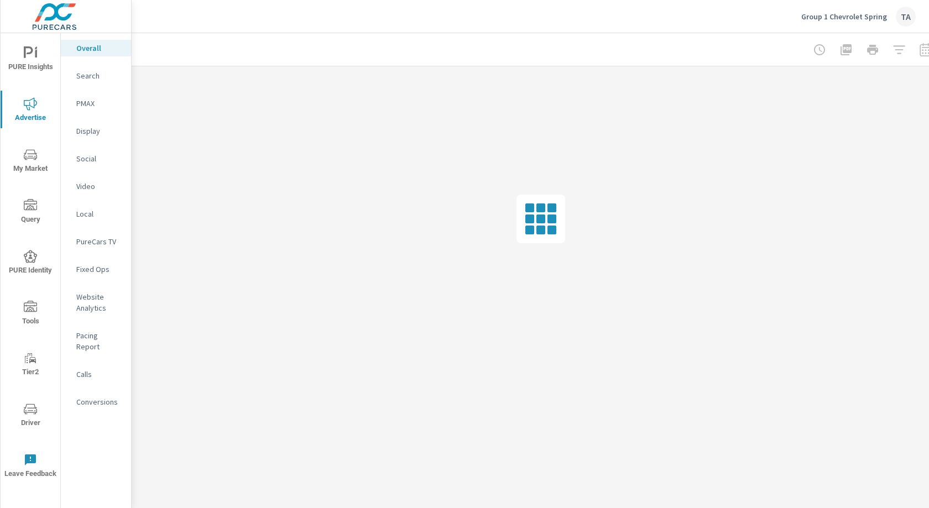
click at [86, 164] on div "Social" at bounding box center [96, 158] width 70 height 17
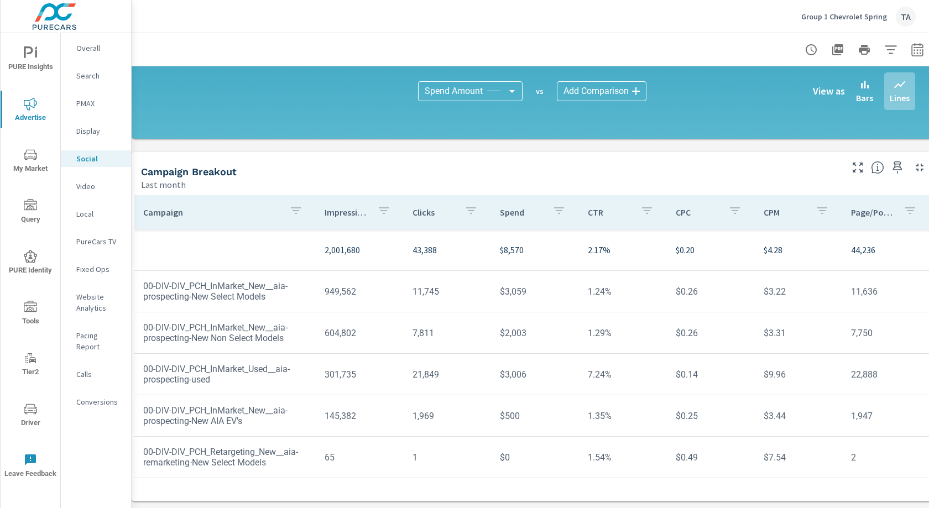
scroll to position [284, 0]
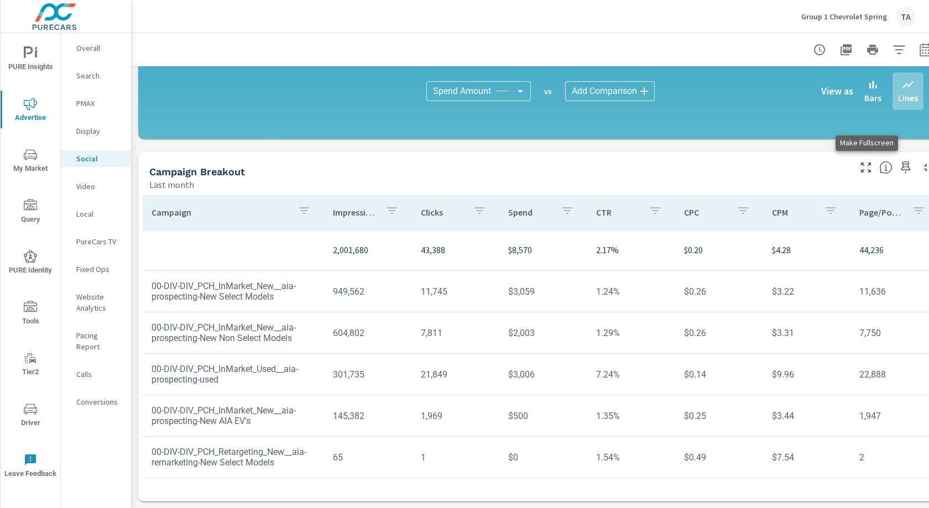
click at [865, 167] on icon "button" at bounding box center [866, 167] width 13 height 13
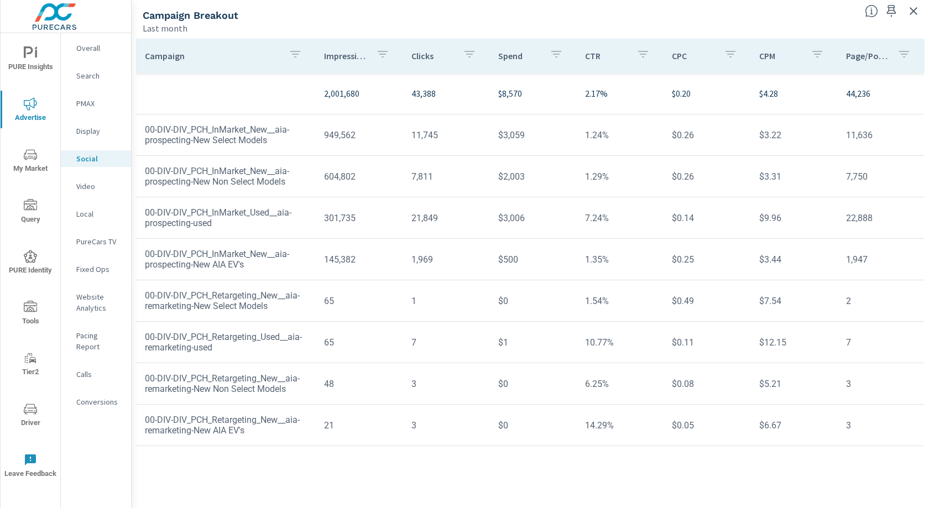
click at [445, 212] on td "21,849" at bounding box center [446, 218] width 87 height 28
click at [536, 24] on div "Last month" at bounding box center [500, 28] width 714 height 13
click at [916, 7] on icon "button" at bounding box center [913, 10] width 13 height 13
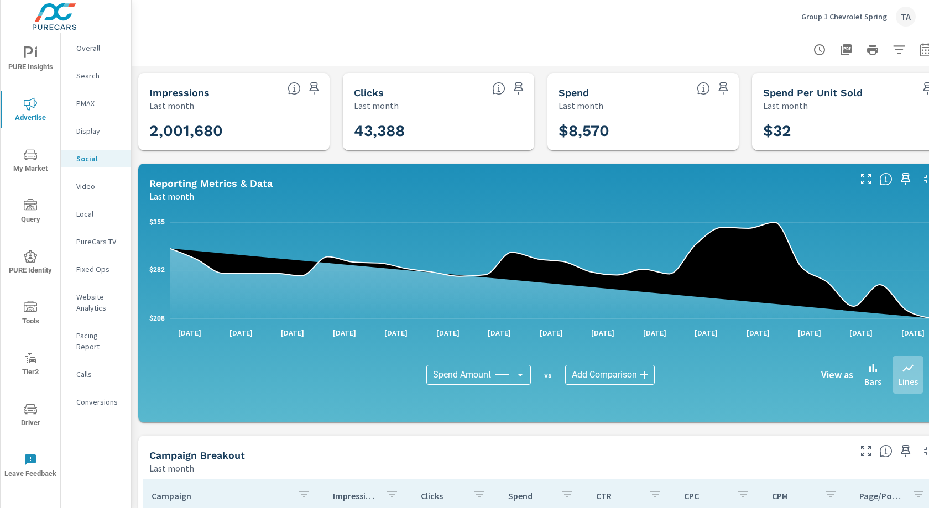
drag, startPoint x: 132, startPoint y: 319, endPoint x: 117, endPoint y: 319, distance: 14.9
click at [117, 319] on div "PURE Insights Advertise My Market Query PURE Identity Tools Tier2 Driver Leave …" at bounding box center [464, 254] width 929 height 508
click at [851, 53] on icon "button" at bounding box center [846, 49] width 13 height 13
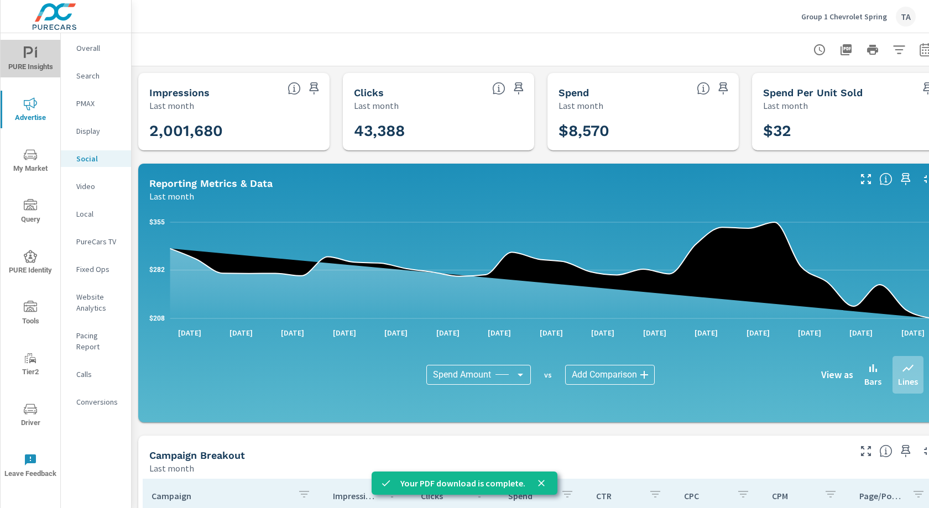
click at [38, 60] on span "PURE Insights" at bounding box center [30, 59] width 53 height 27
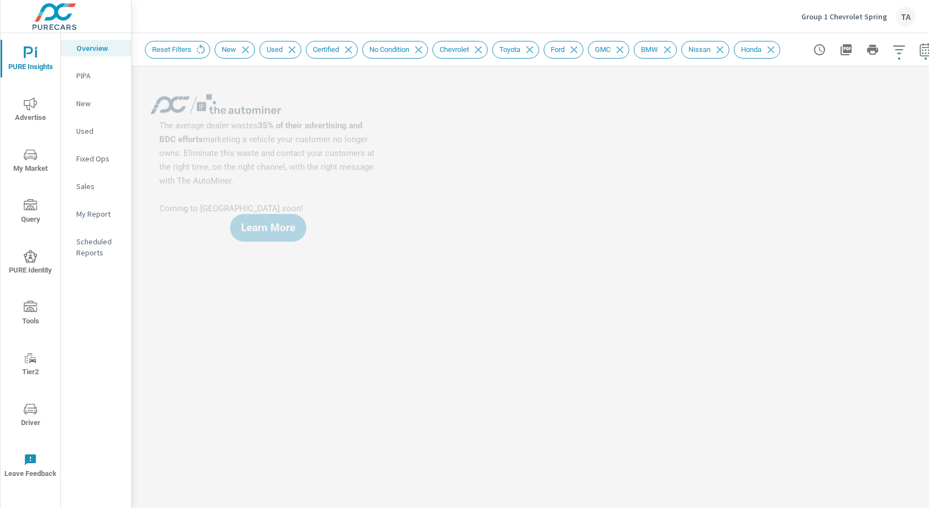
scroll to position [0, 20]
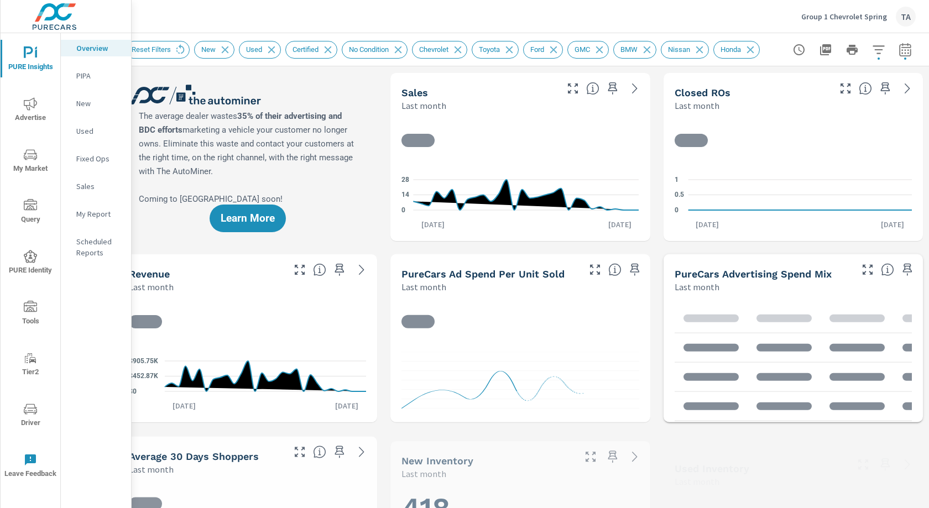
click at [848, 14] on p "Group 1 Chevrolet Spring" at bounding box center [845, 17] width 86 height 10
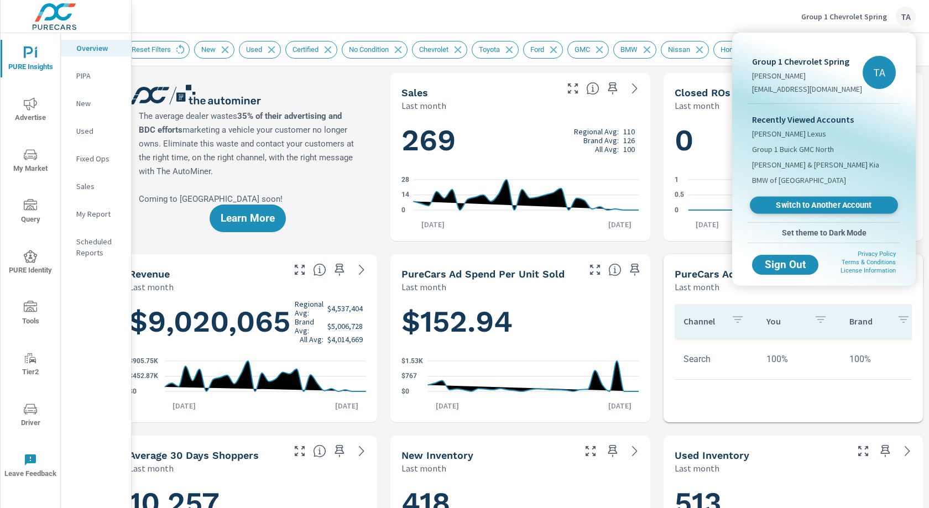
click at [824, 206] on span "Switch to Another Account" at bounding box center [824, 205] width 136 height 11
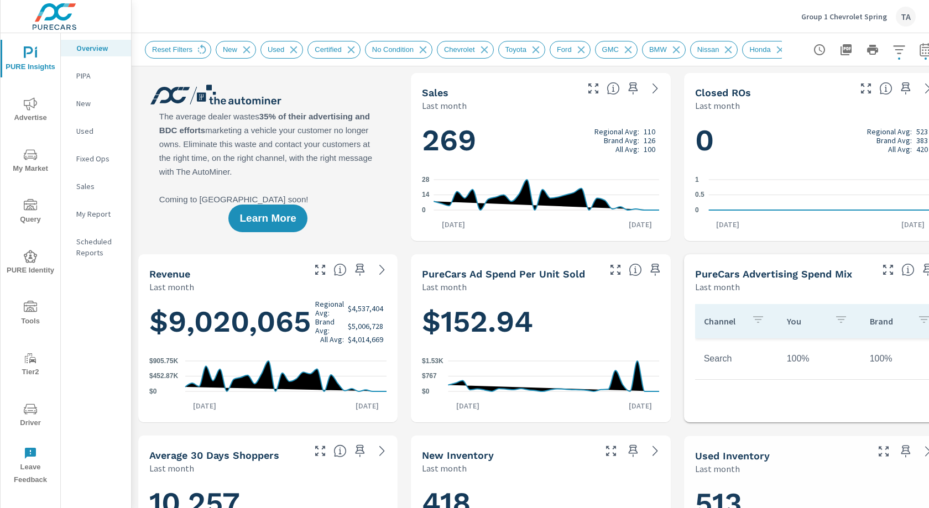
click at [854, 18] on p "Group 1 Chevrolet Spring" at bounding box center [845, 17] width 86 height 10
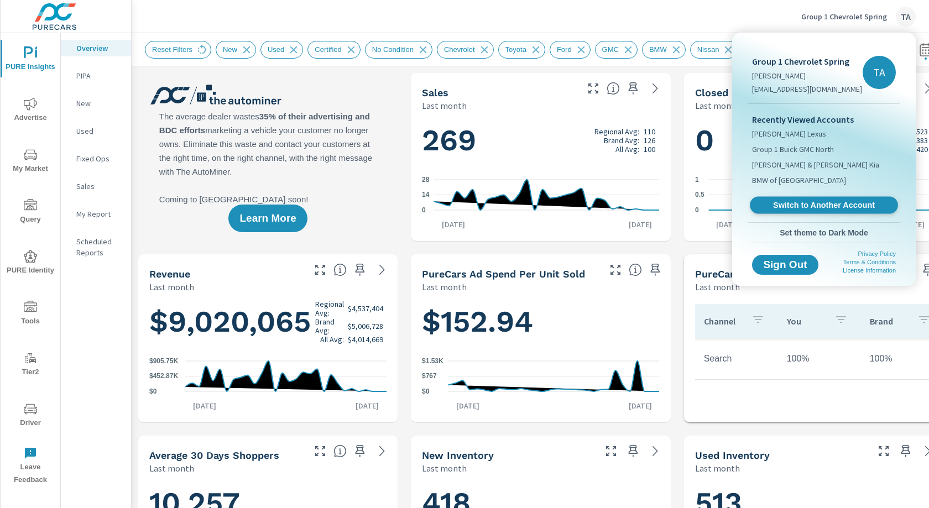
click at [811, 206] on span "Switch to Another Account" at bounding box center [824, 205] width 136 height 11
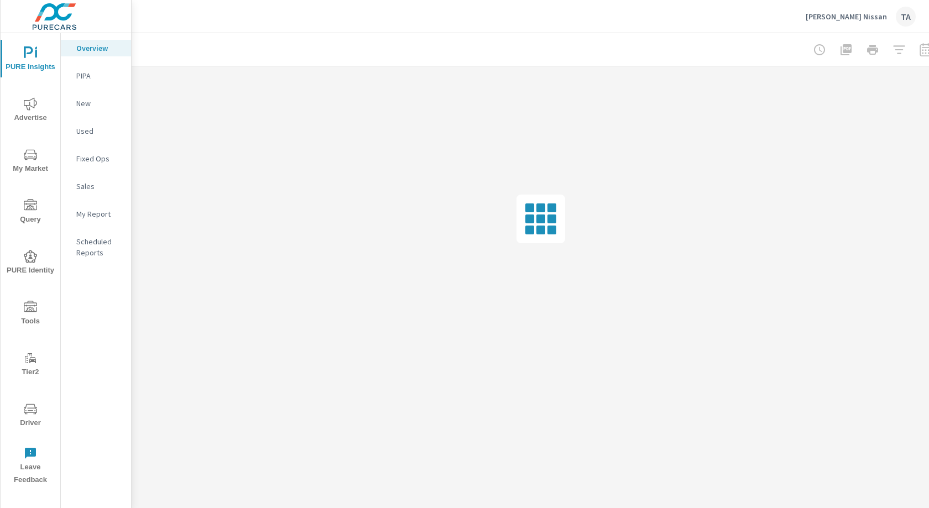
scroll to position [0, 20]
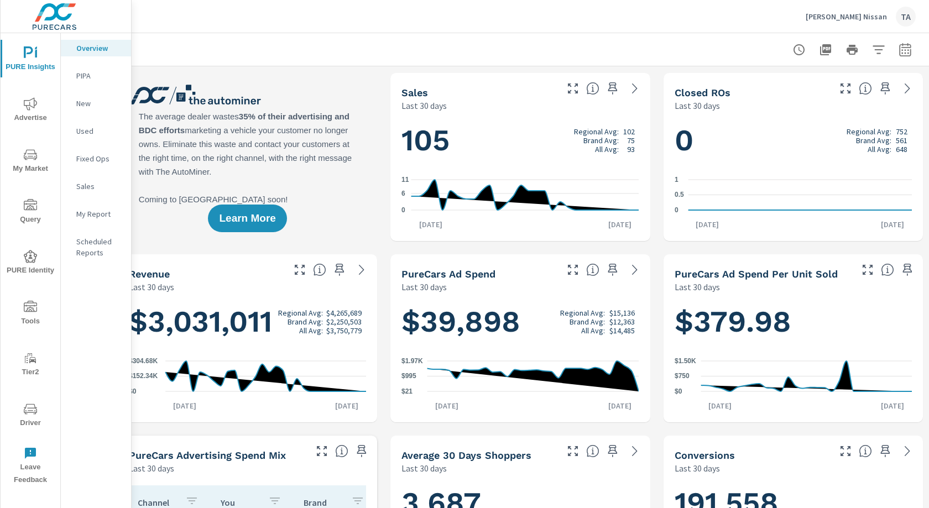
click at [881, 49] on icon "button" at bounding box center [878, 49] width 13 height 13
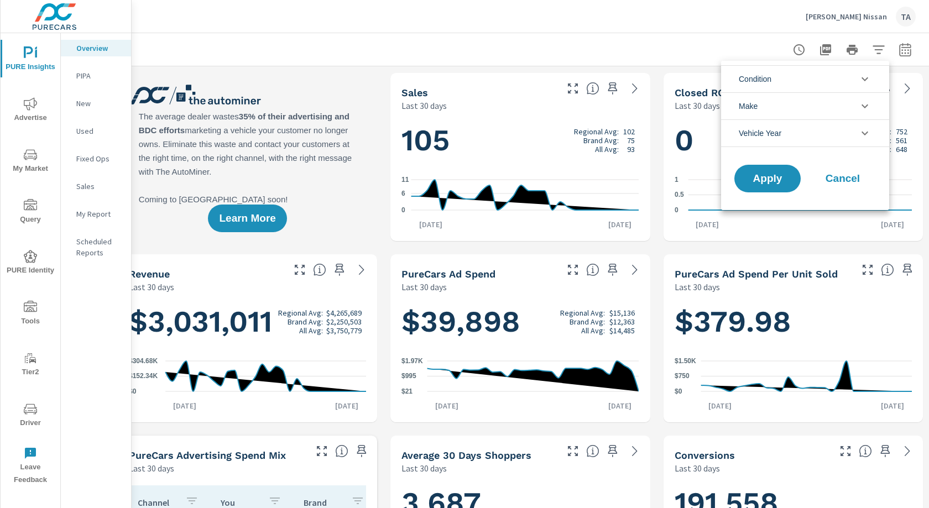
click at [803, 86] on li "Condition" at bounding box center [805, 78] width 168 height 27
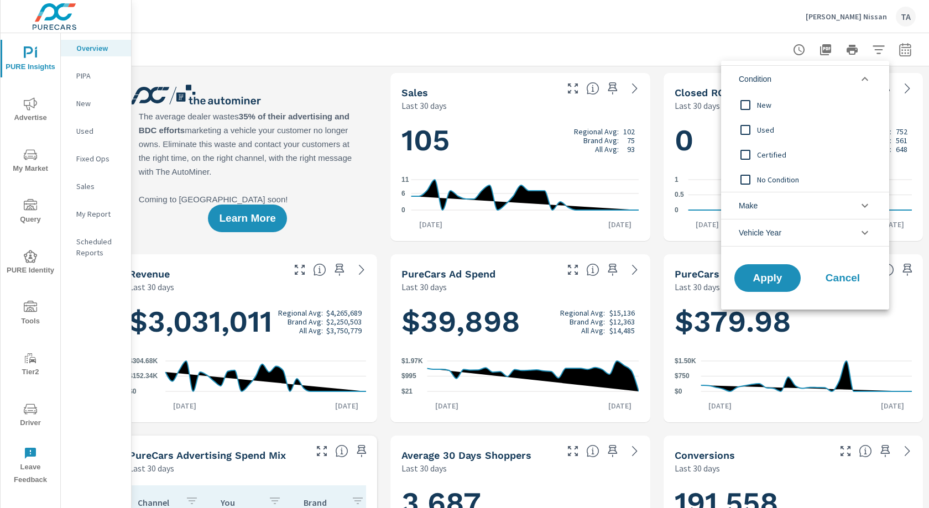
scroll to position [290, 0]
click at [746, 103] on input "filter options" at bounding box center [745, 105] width 23 height 23
click at [746, 128] on input "filter options" at bounding box center [745, 129] width 23 height 23
click at [746, 157] on input "filter options" at bounding box center [745, 154] width 23 height 23
click at [746, 171] on input "filter options" at bounding box center [745, 179] width 23 height 23
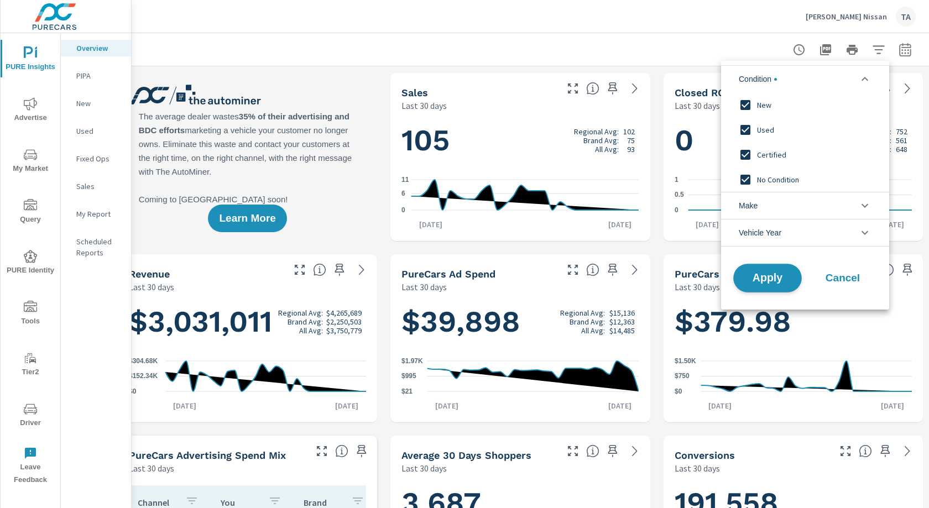
click at [771, 277] on span "Apply" at bounding box center [767, 278] width 45 height 11
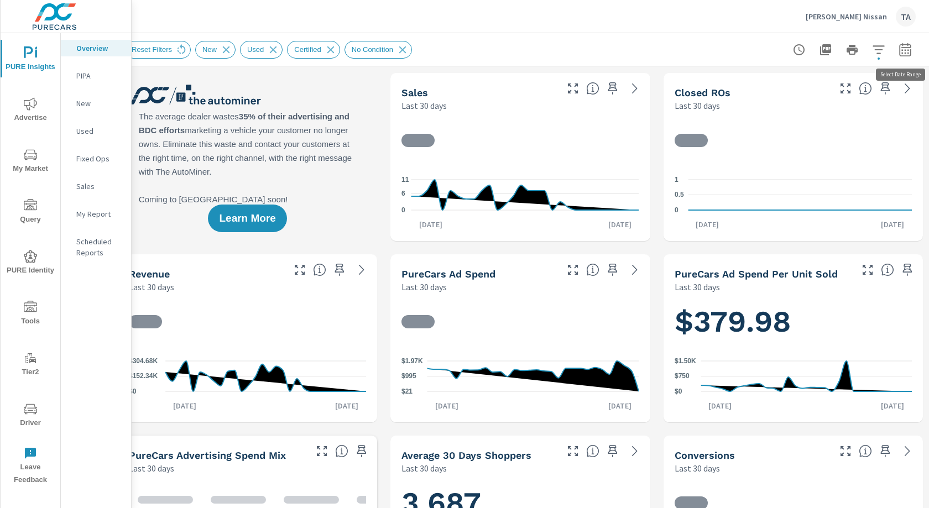
click at [902, 52] on icon "button" at bounding box center [905, 49] width 13 height 13
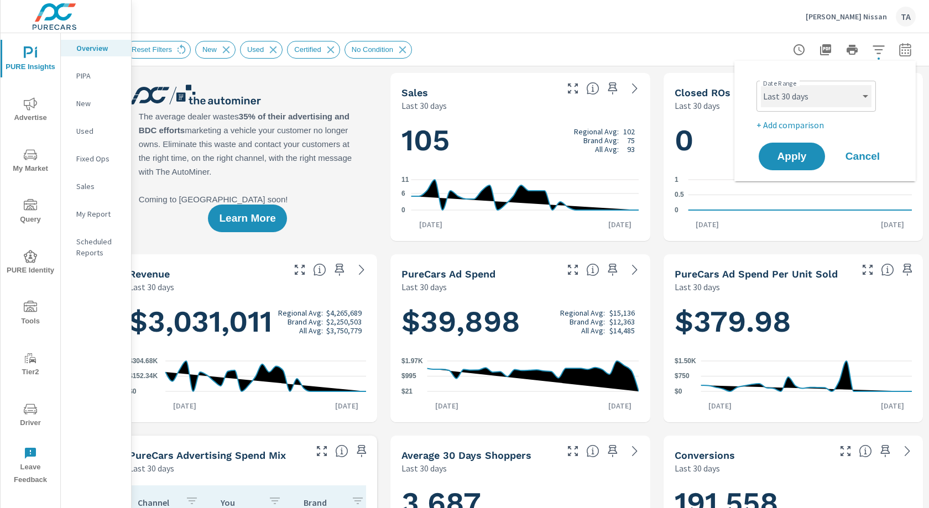
click at [791, 96] on select "Custom [DATE] Last week Last 7 days Last 14 days Last 30 days Last 45 days Last…" at bounding box center [816, 96] width 111 height 22
click at [761, 85] on select "Custom [DATE] Last week Last 7 days Last 14 days Last 30 days Last 45 days Last…" at bounding box center [816, 96] width 111 height 22
select select "Last month"
click at [795, 165] on button "Apply" at bounding box center [792, 156] width 69 height 29
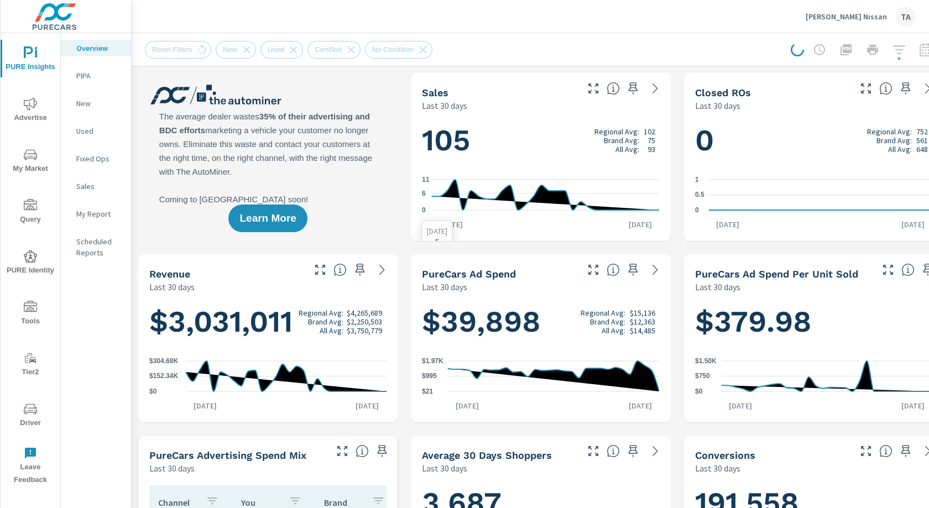
scroll to position [290, 0]
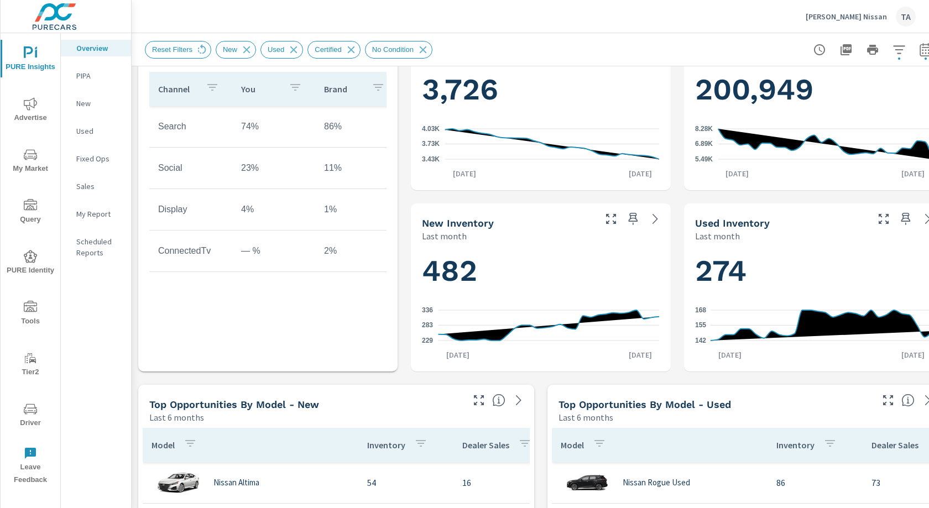
scroll to position [785, 0]
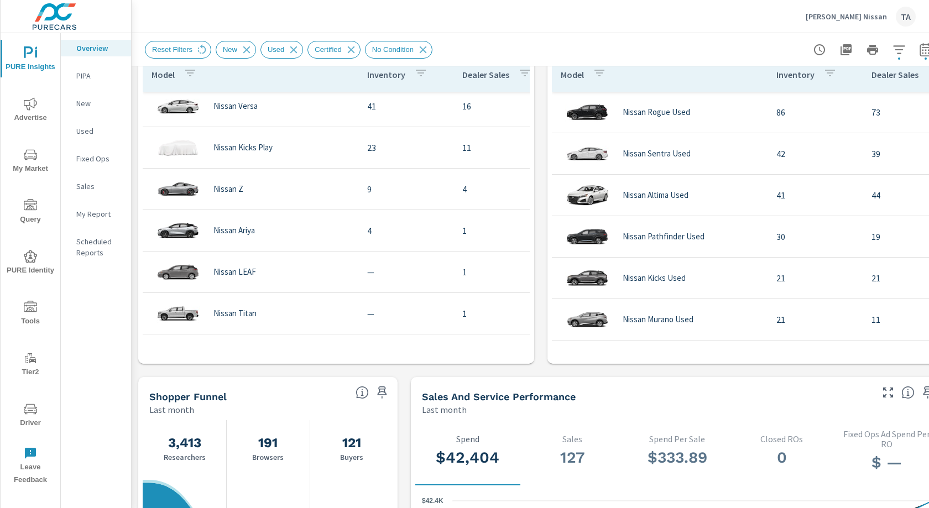
scroll to position [375, 0]
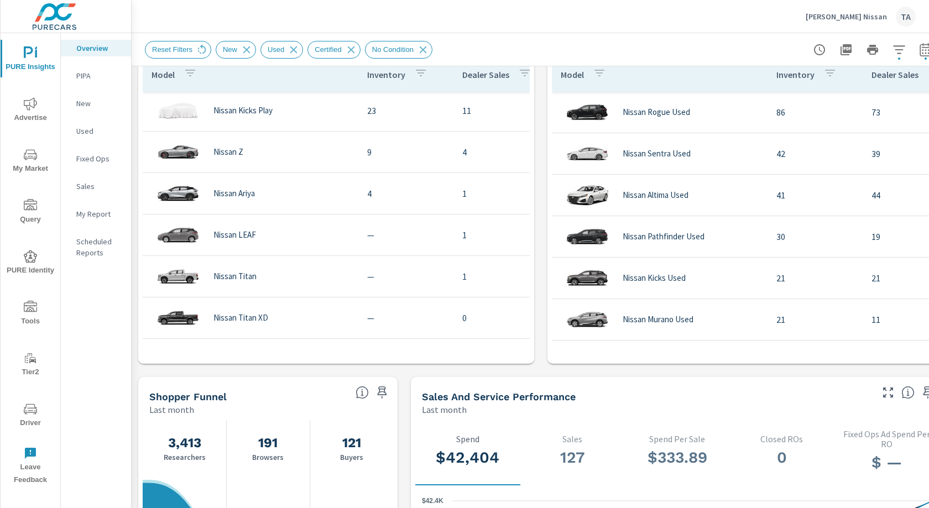
click at [402, 383] on div "Learn More The average dealer wastes 35% of their advertising and BDC efforts m…" at bounding box center [541, 189] width 819 height 1815
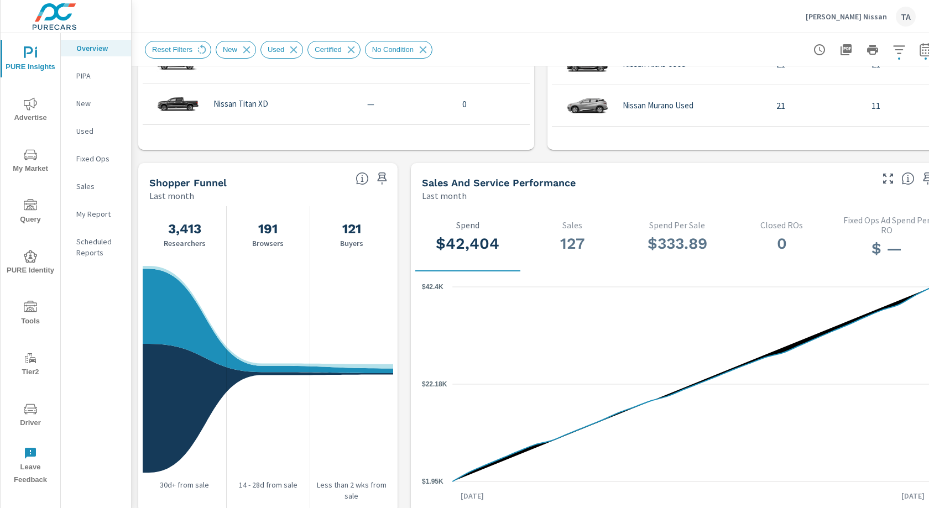
scroll to position [1041, 0]
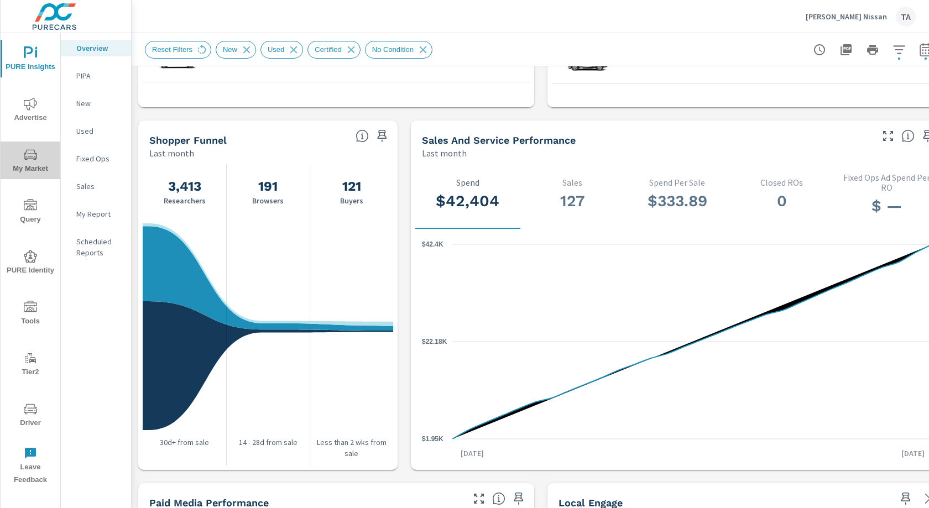
click at [32, 162] on span "My Market" at bounding box center [30, 161] width 53 height 27
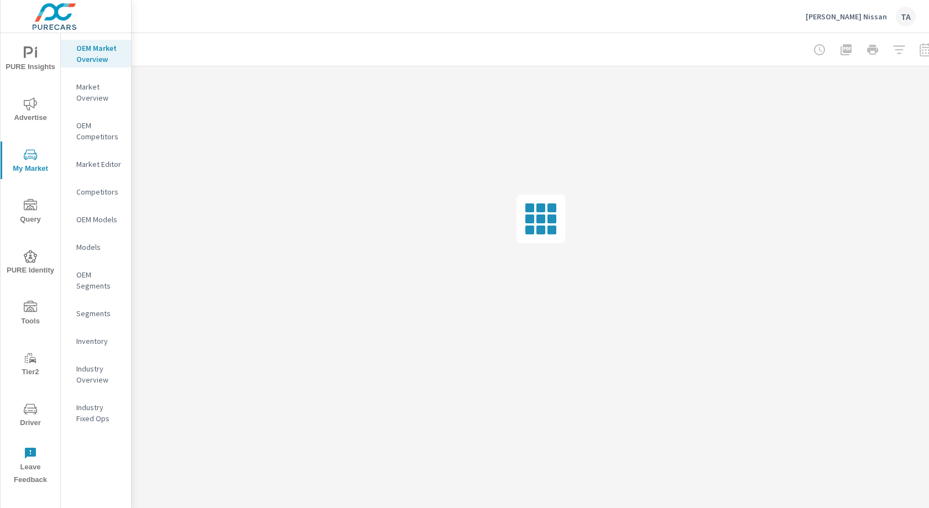
click at [89, 331] on nav "OEM Market Overview Market Overview OEM Competitors Market Editor Competitors O…" at bounding box center [96, 237] width 70 height 409
click at [86, 340] on p "Inventory" at bounding box center [99, 341] width 46 height 11
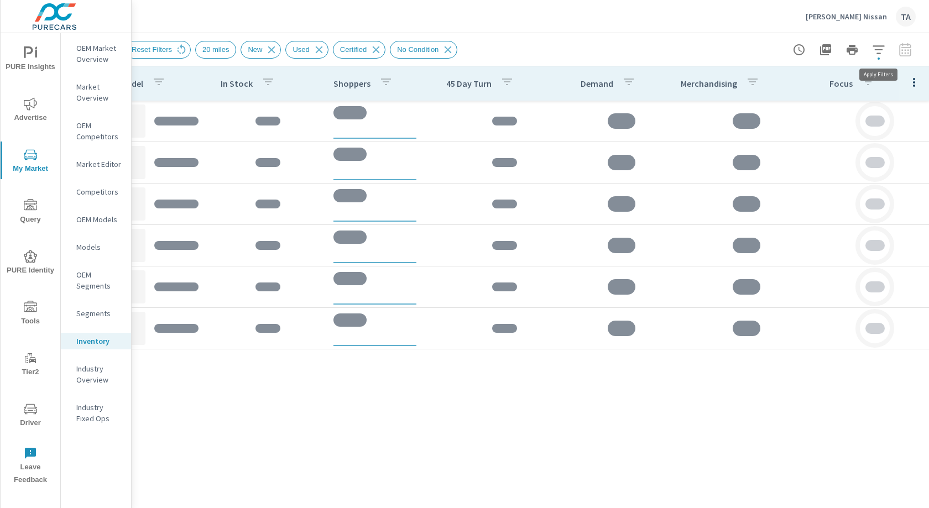
click at [879, 53] on icon "button" at bounding box center [879, 49] width 12 height 8
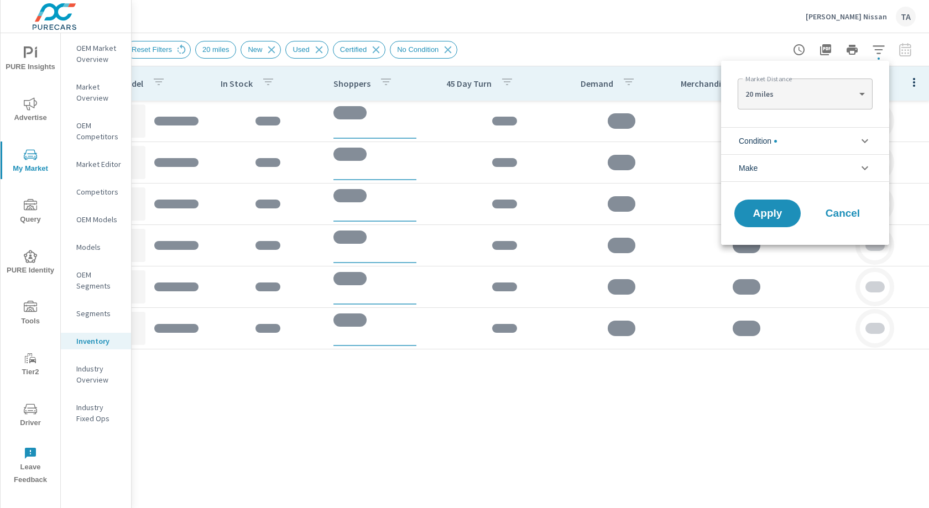
scroll to position [75, 0]
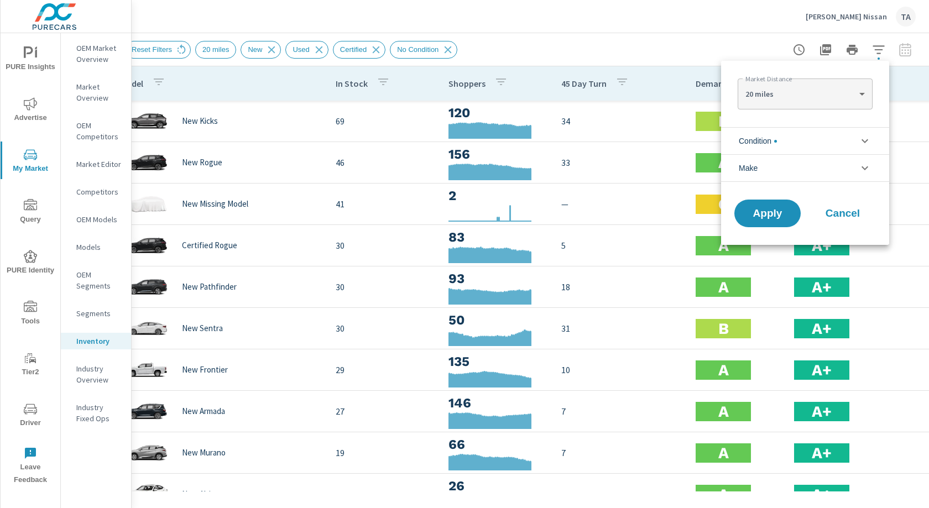
click at [781, 149] on li "Condition" at bounding box center [805, 140] width 168 height 27
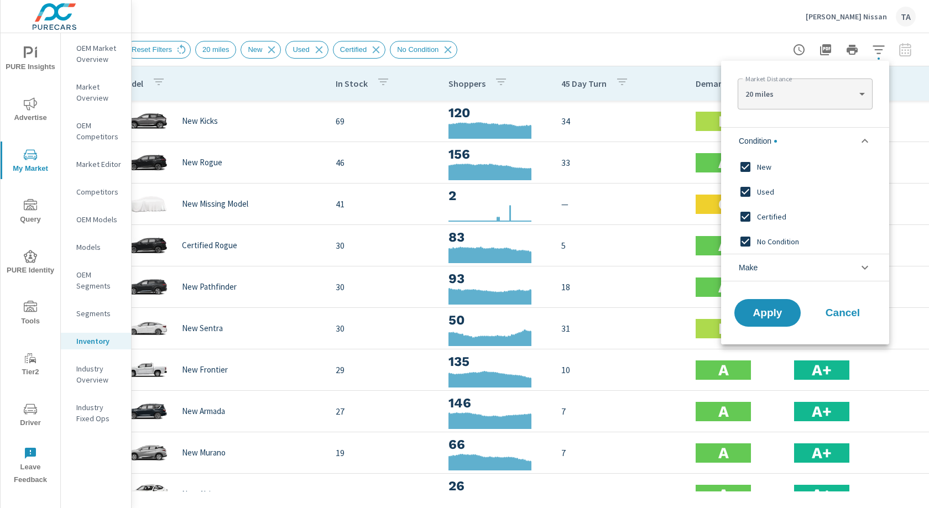
click at [747, 188] on input "filter options" at bounding box center [745, 191] width 23 height 23
click at [746, 217] on input "filter options" at bounding box center [745, 216] width 23 height 23
click at [746, 236] on input "filter options" at bounding box center [745, 241] width 23 height 23
click at [762, 274] on li "Make" at bounding box center [805, 268] width 168 height 28
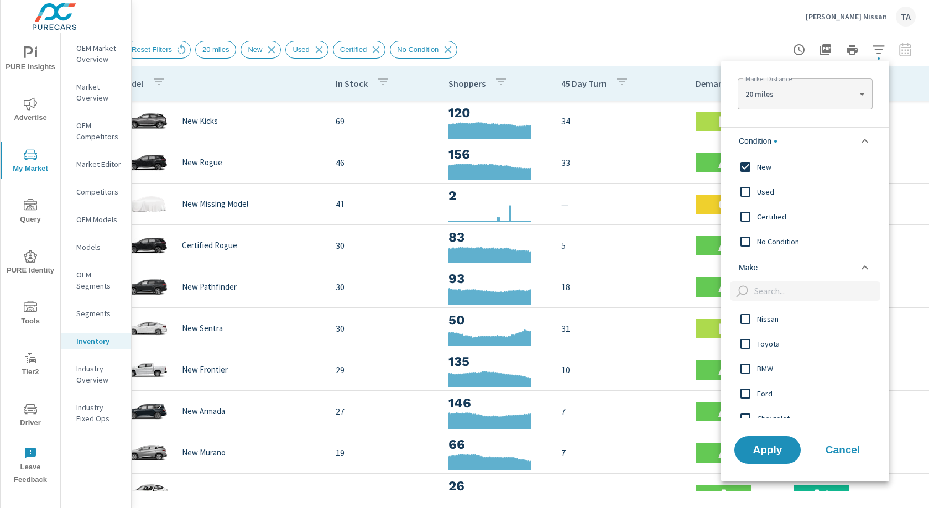
click at [749, 321] on input "filter options" at bounding box center [745, 319] width 23 height 23
click at [767, 459] on button "Apply" at bounding box center [768, 450] width 69 height 29
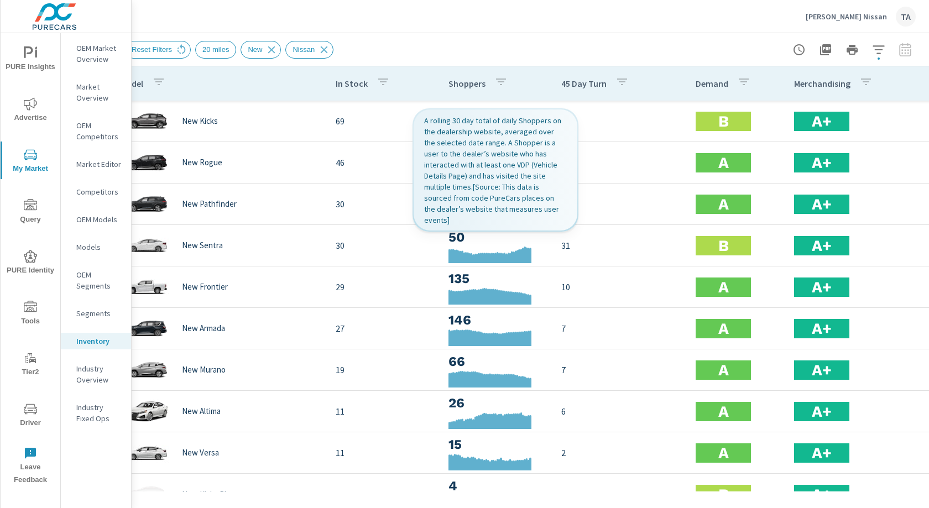
click at [466, 84] on p "Shoppers" at bounding box center [467, 83] width 37 height 11
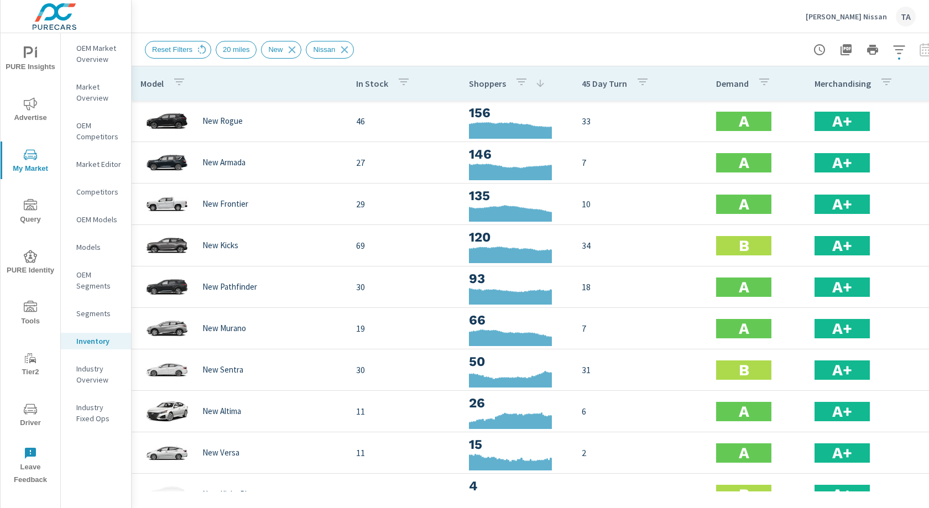
click at [39, 56] on span "PURE Insights" at bounding box center [30, 59] width 53 height 27
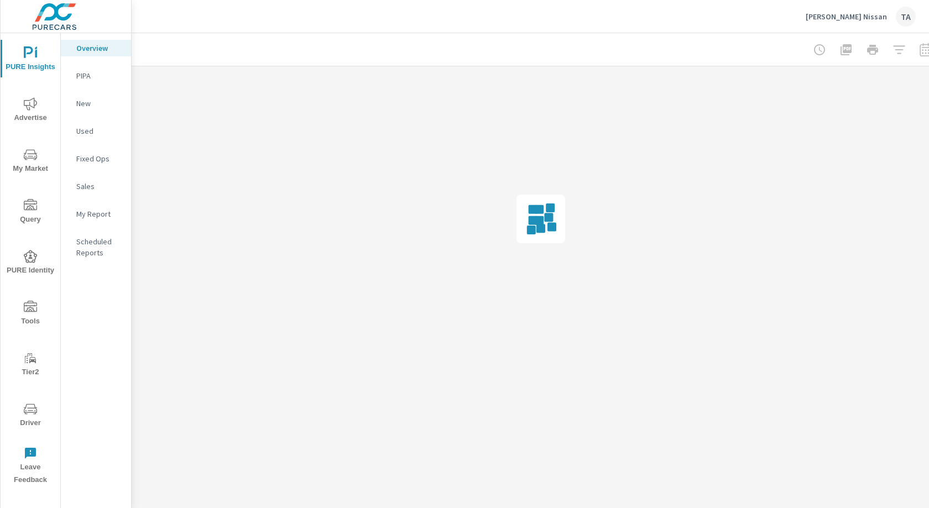
click at [31, 95] on button "Advertise" at bounding box center [31, 110] width 60 height 38
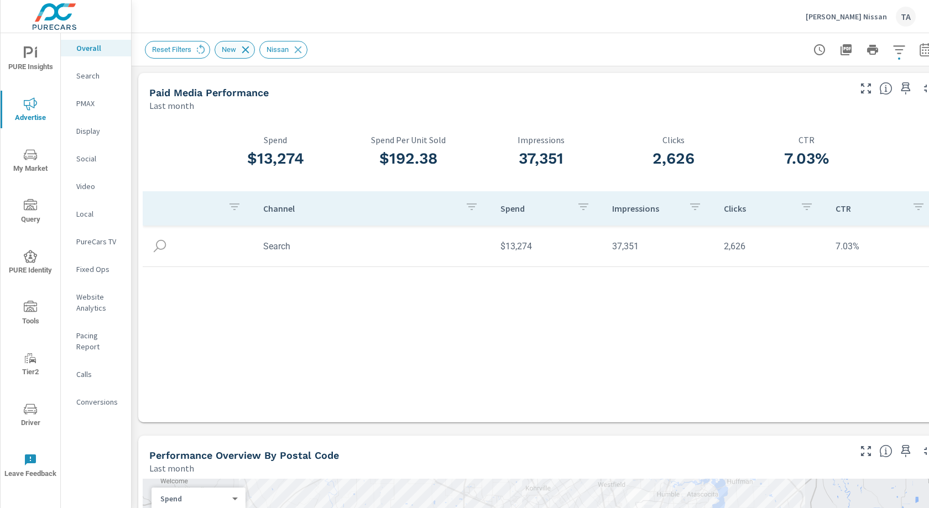
click at [250, 48] on icon at bounding box center [246, 50] width 12 height 12
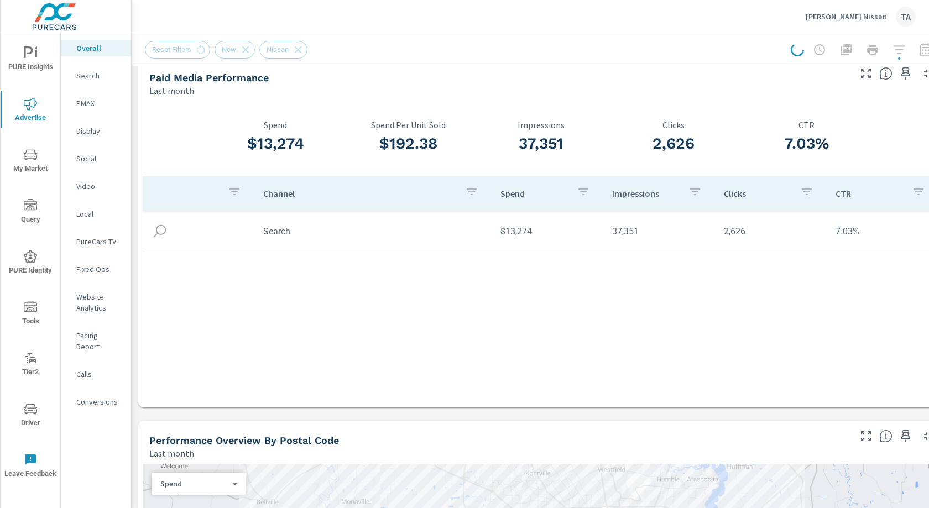
scroll to position [18, 0]
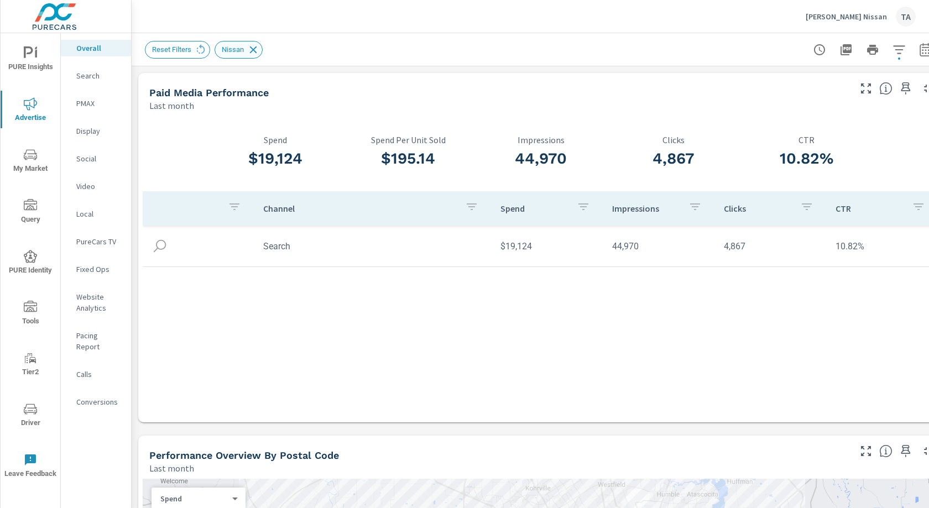
click at [255, 50] on icon at bounding box center [253, 49] width 7 height 7
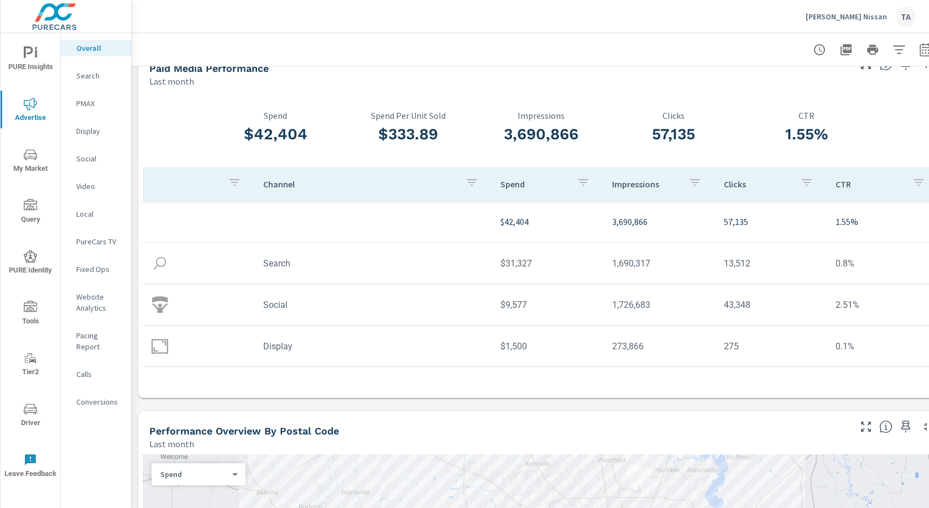
scroll to position [27, 0]
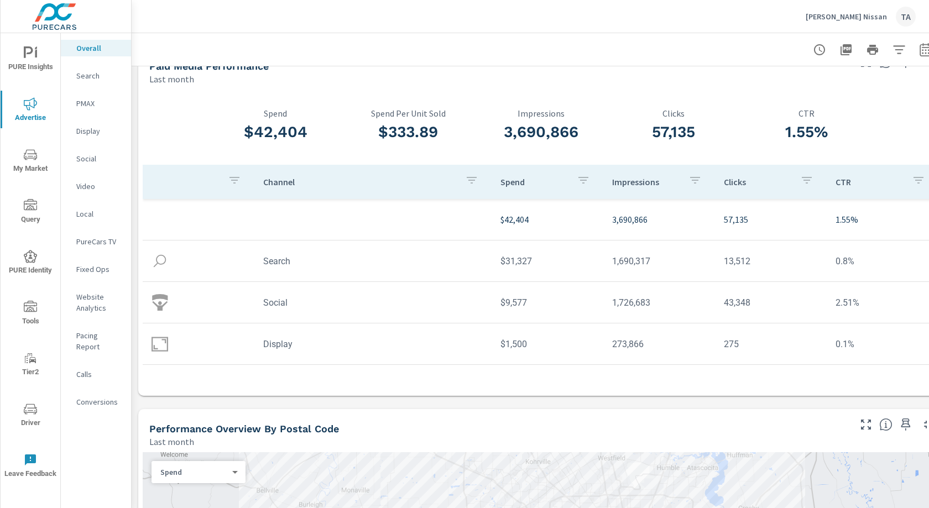
click at [27, 255] on icon "nav menu" at bounding box center [30, 256] width 13 height 13
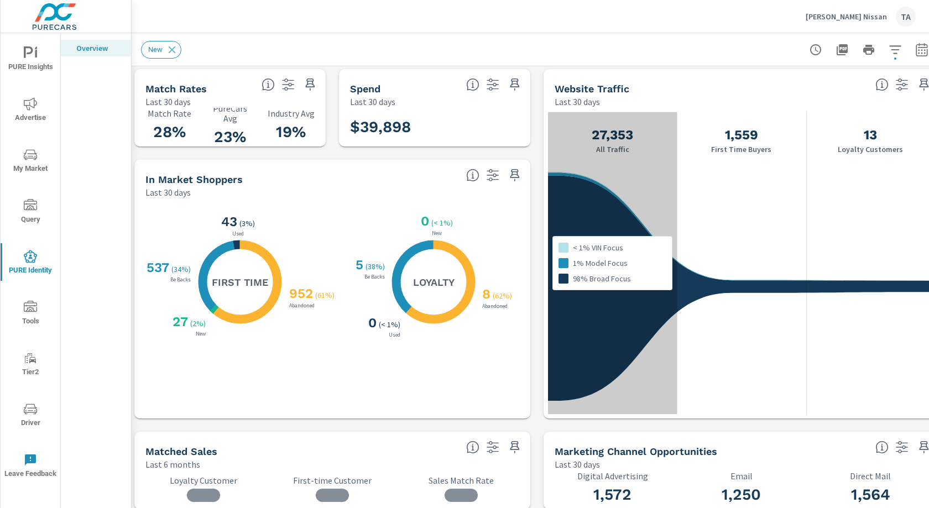
scroll to position [0, 4]
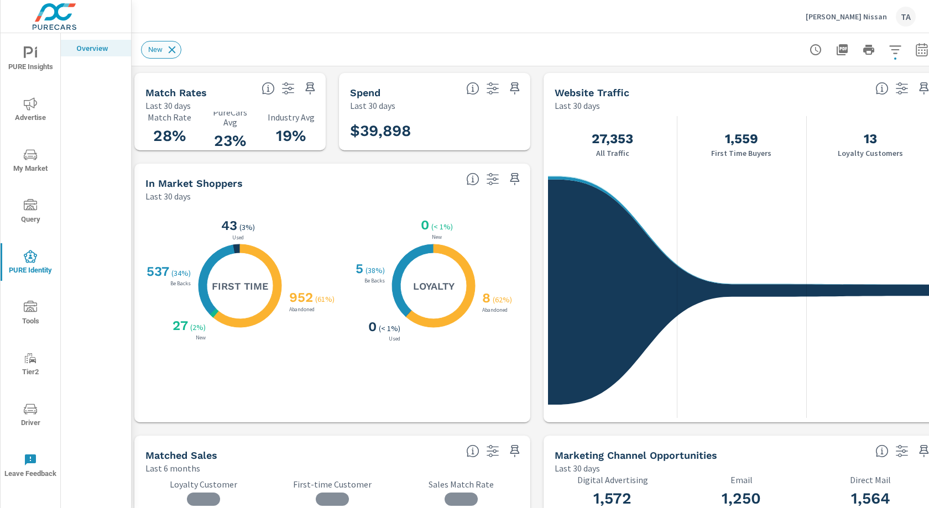
click at [172, 48] on icon at bounding box center [172, 50] width 12 height 12
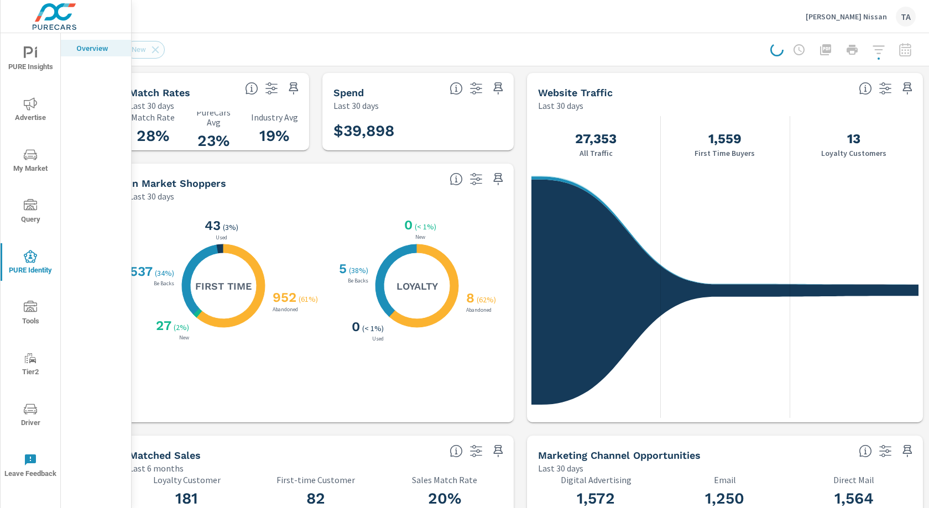
scroll to position [0, 0]
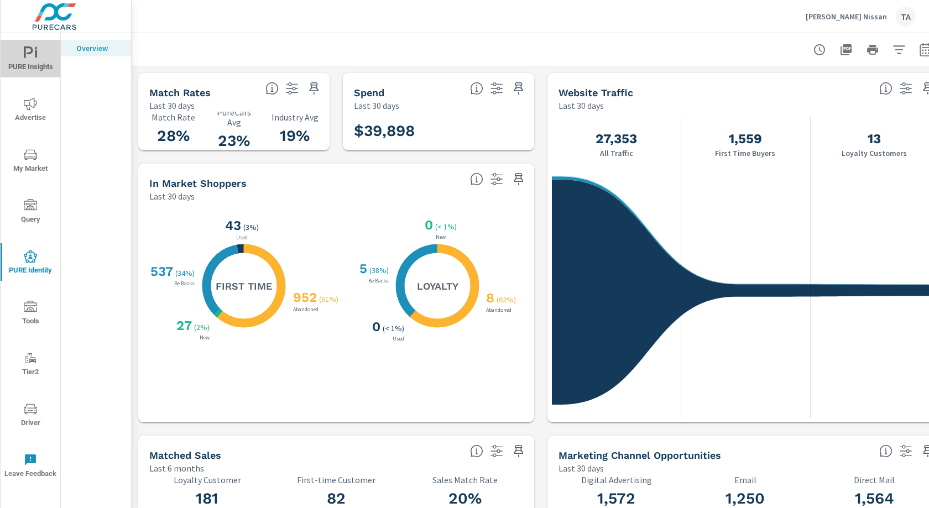
click at [32, 53] on icon "nav menu" at bounding box center [30, 52] width 13 height 13
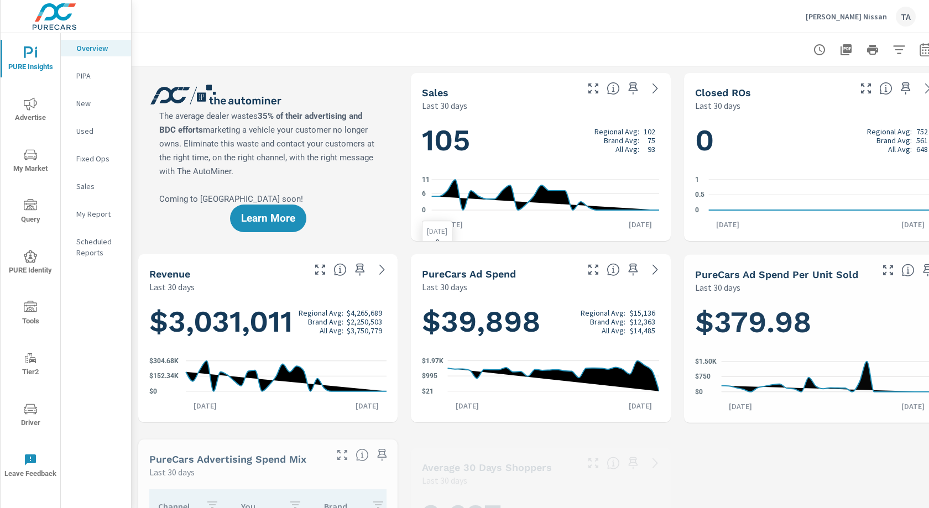
scroll to position [0, 20]
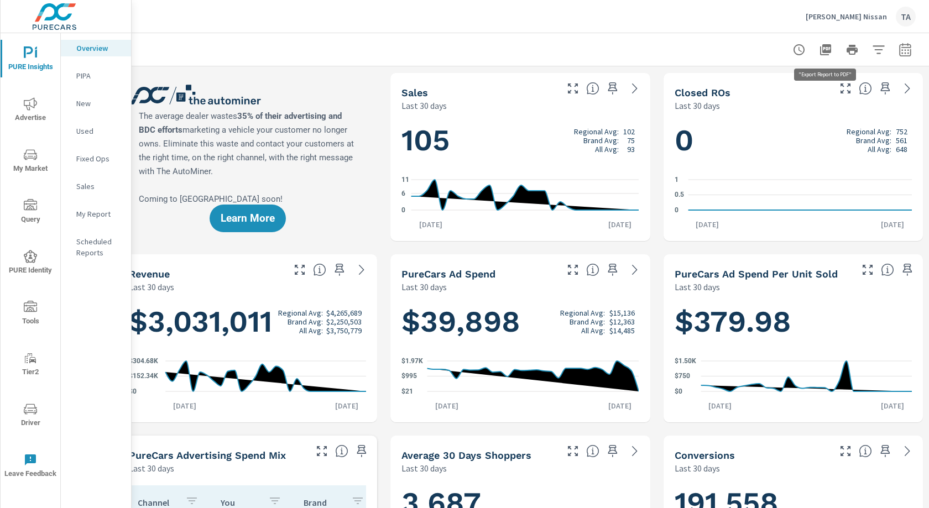
click at [822, 50] on icon "button" at bounding box center [825, 49] width 11 height 11
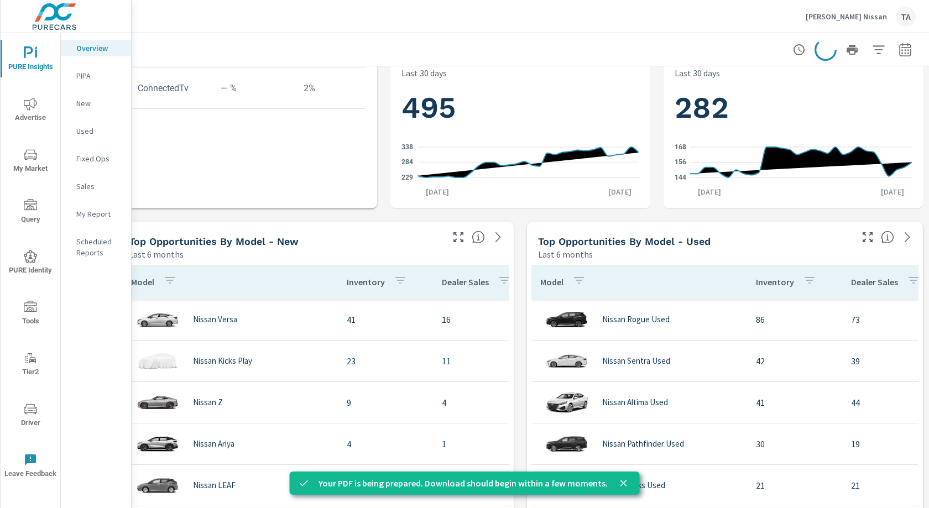
scroll to position [624, 20]
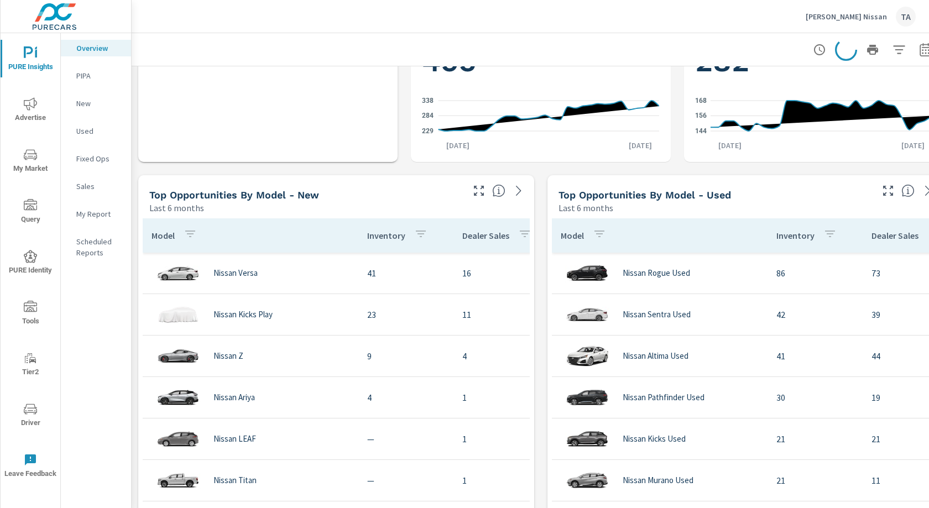
scroll to position [742, 0]
